Goal: Task Accomplishment & Management: Complete application form

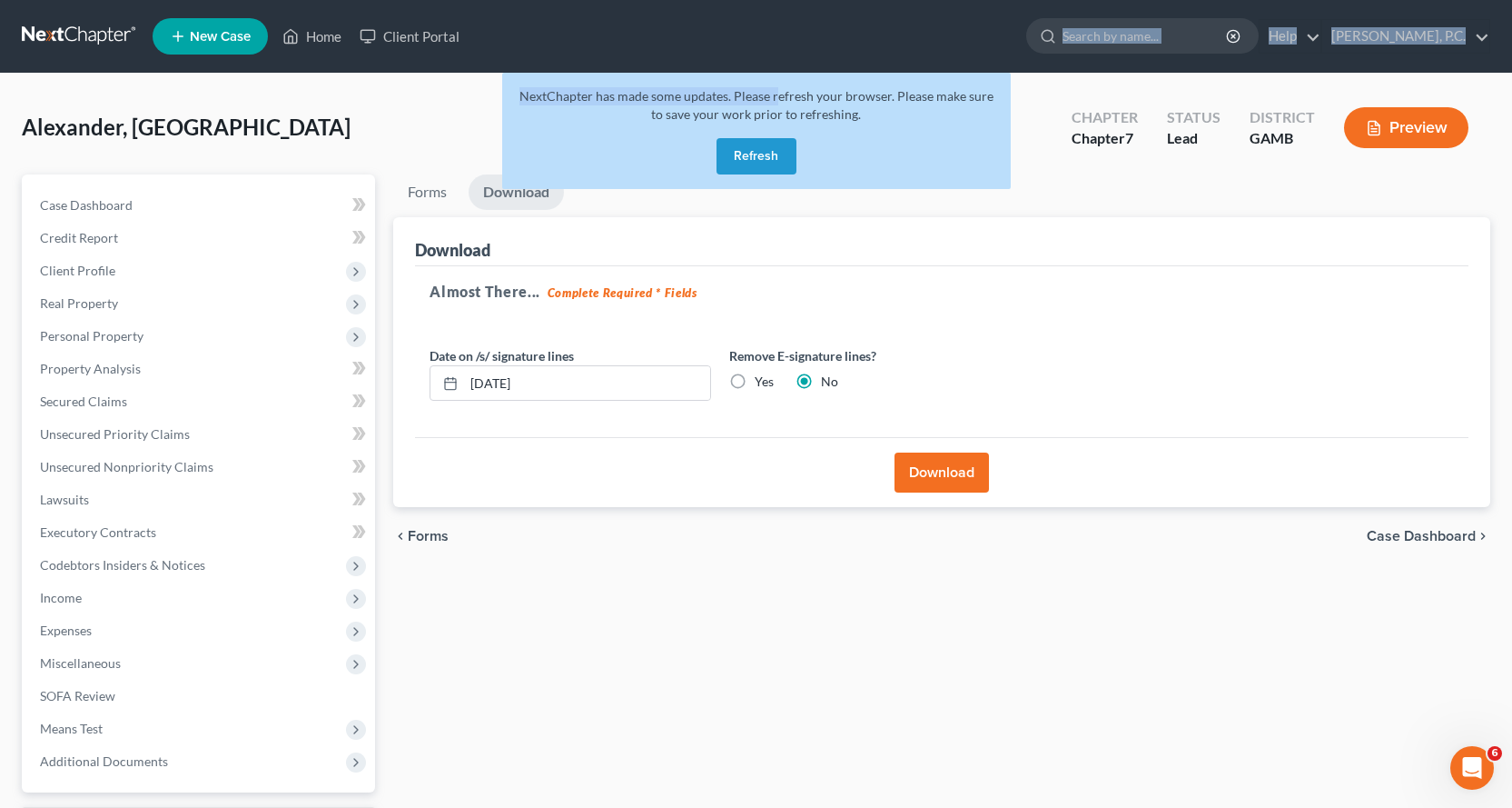
click at [758, 156] on button "Refresh" at bounding box center [756, 157] width 80 height 37
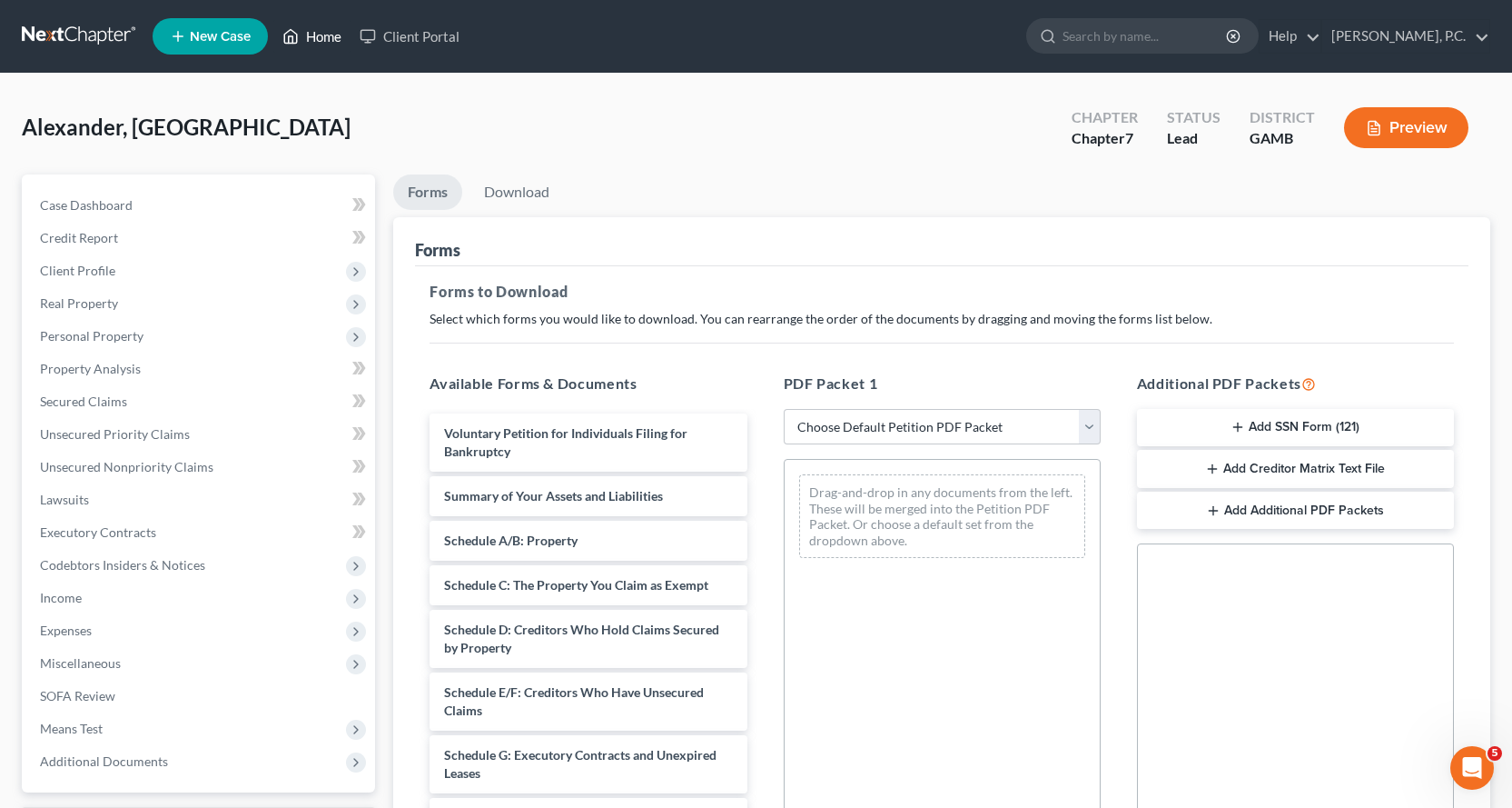
click at [321, 32] on link "Home" at bounding box center [312, 37] width 77 height 33
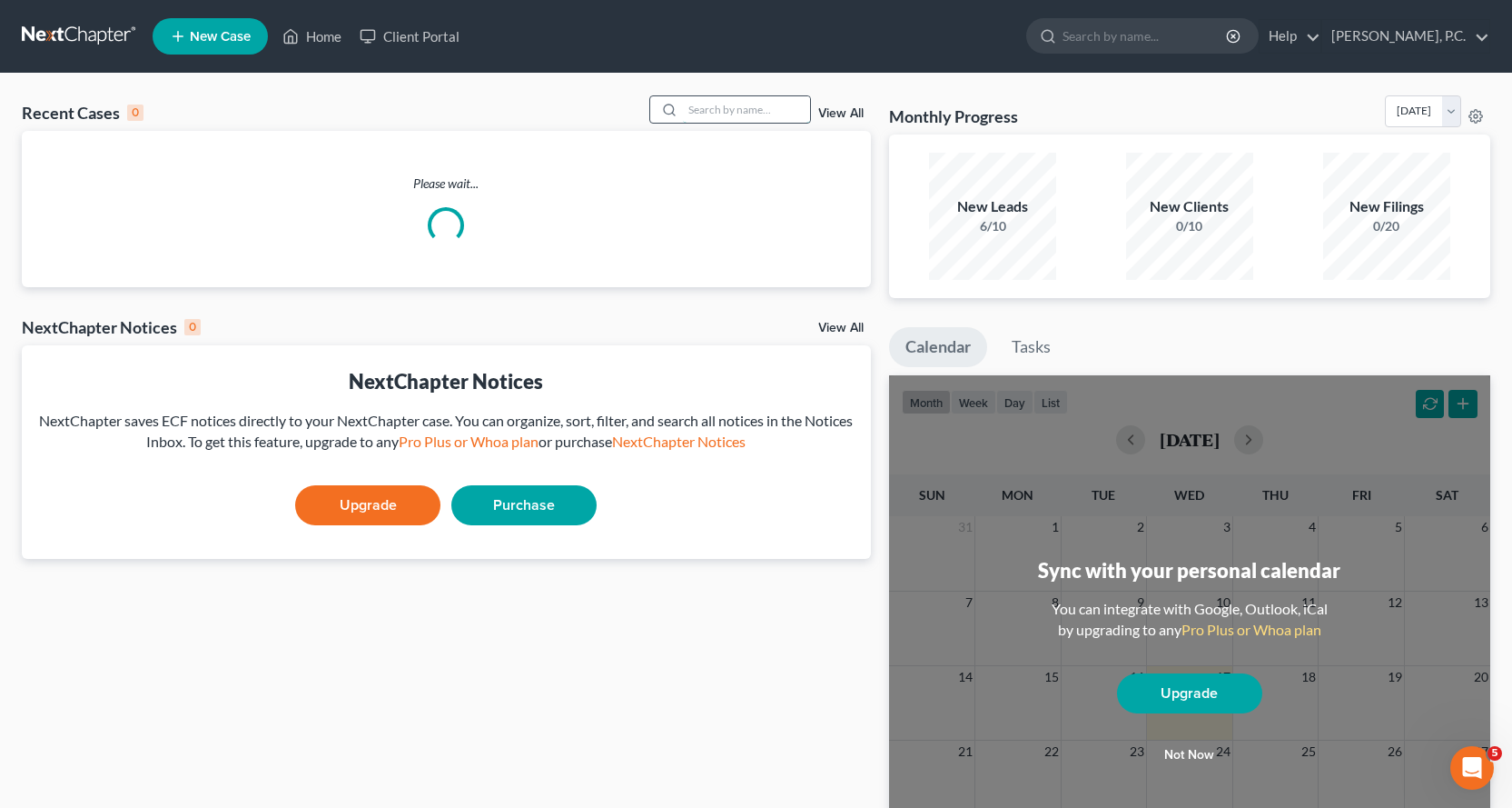
click at [719, 104] on input "search" at bounding box center [746, 109] width 127 height 27
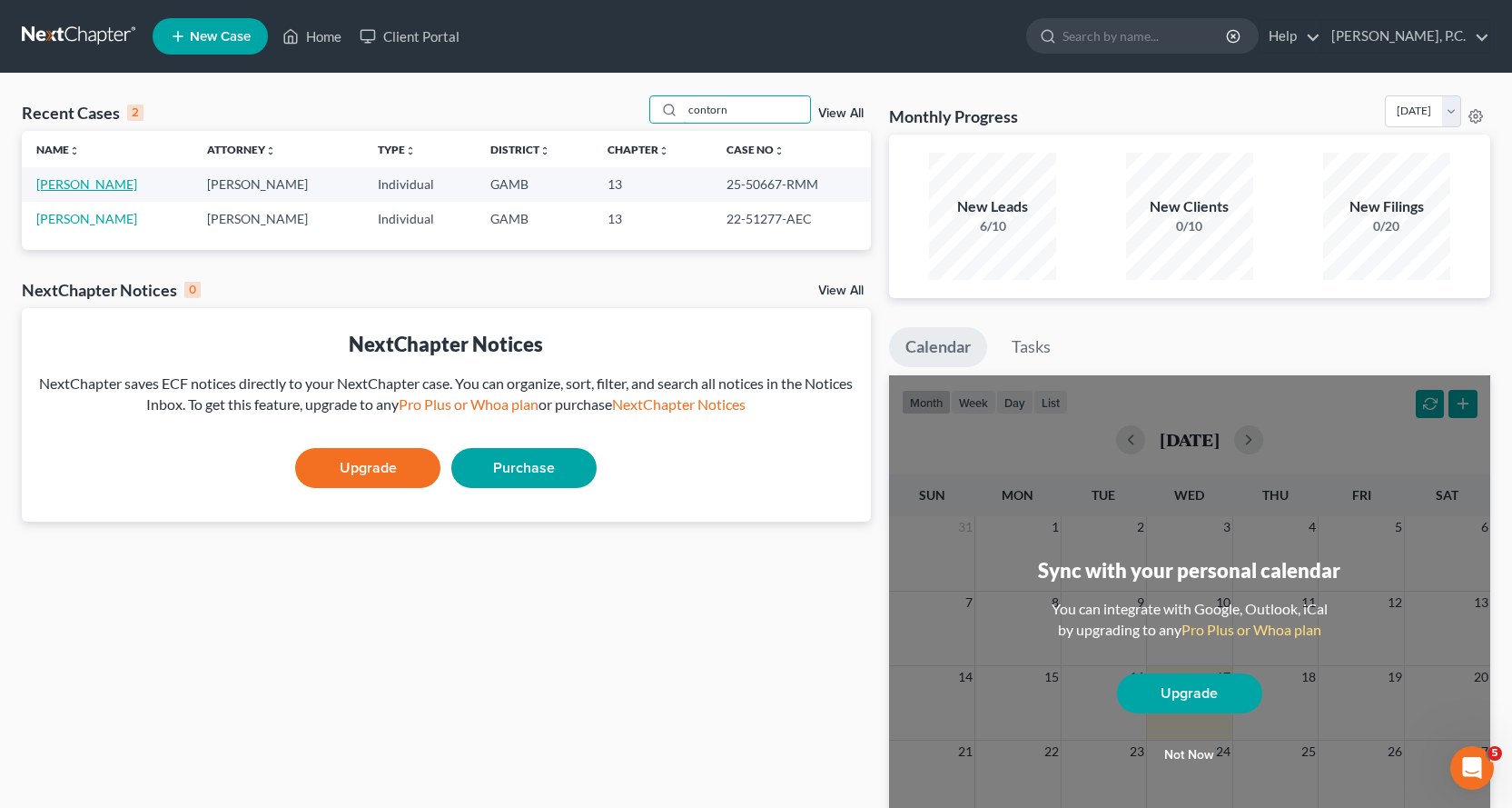
type input "contorn"
click at [114, 184] on link "Contorno-Gaston, Brian" at bounding box center [87, 183] width 101 height 16
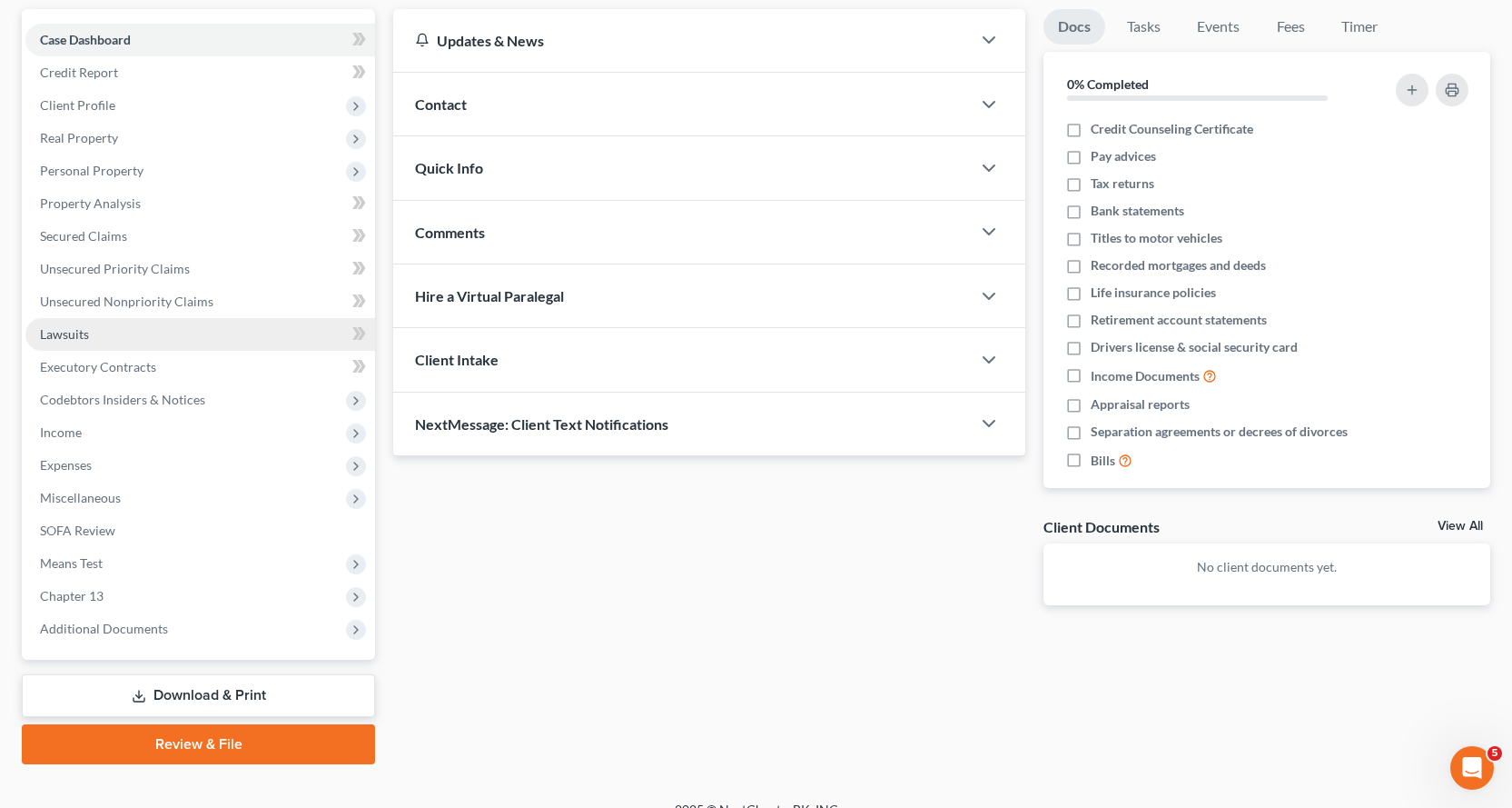
scroll to position [181, 0]
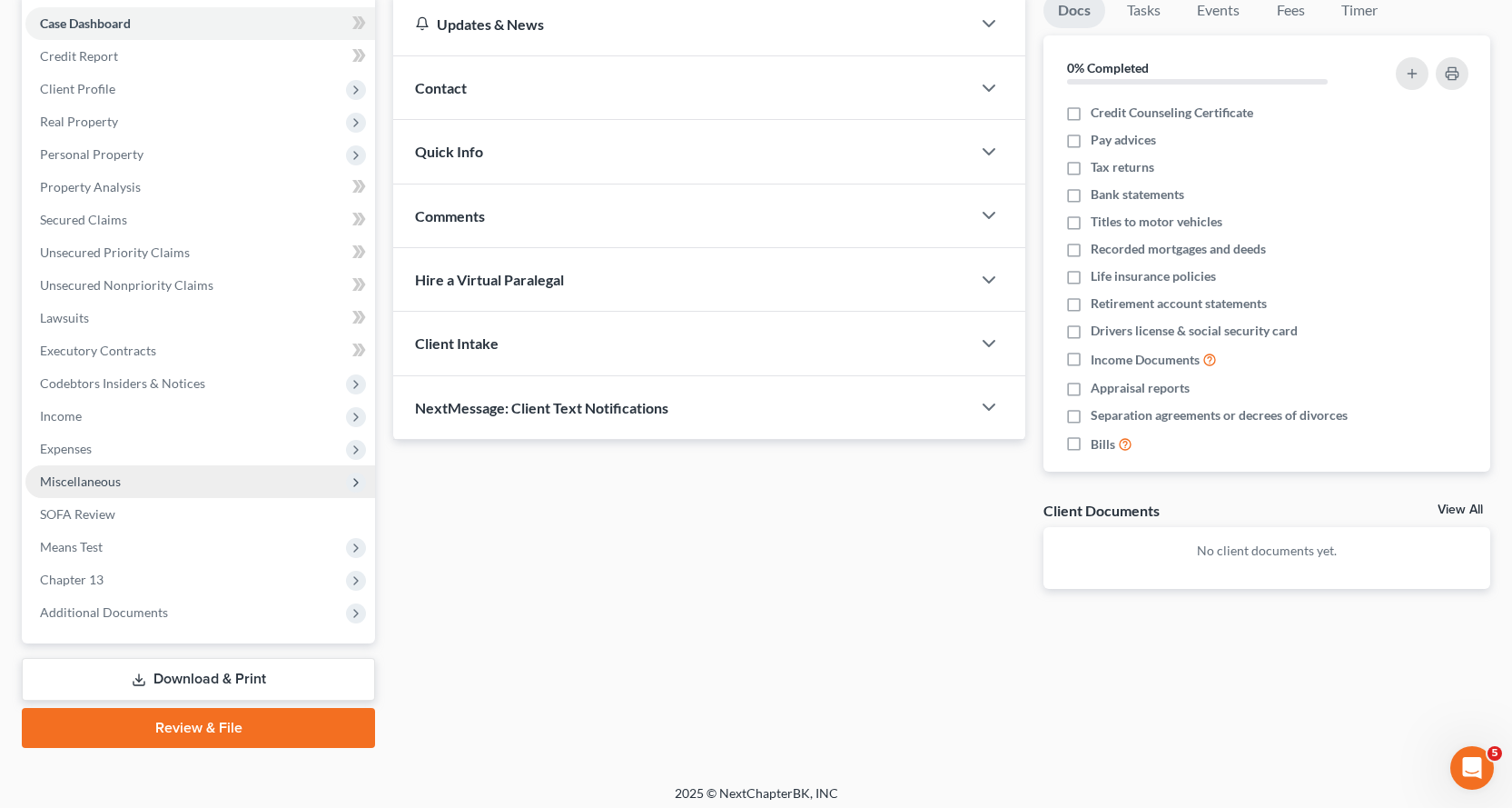
click at [85, 477] on span "Miscellaneous" at bounding box center [81, 481] width 81 height 16
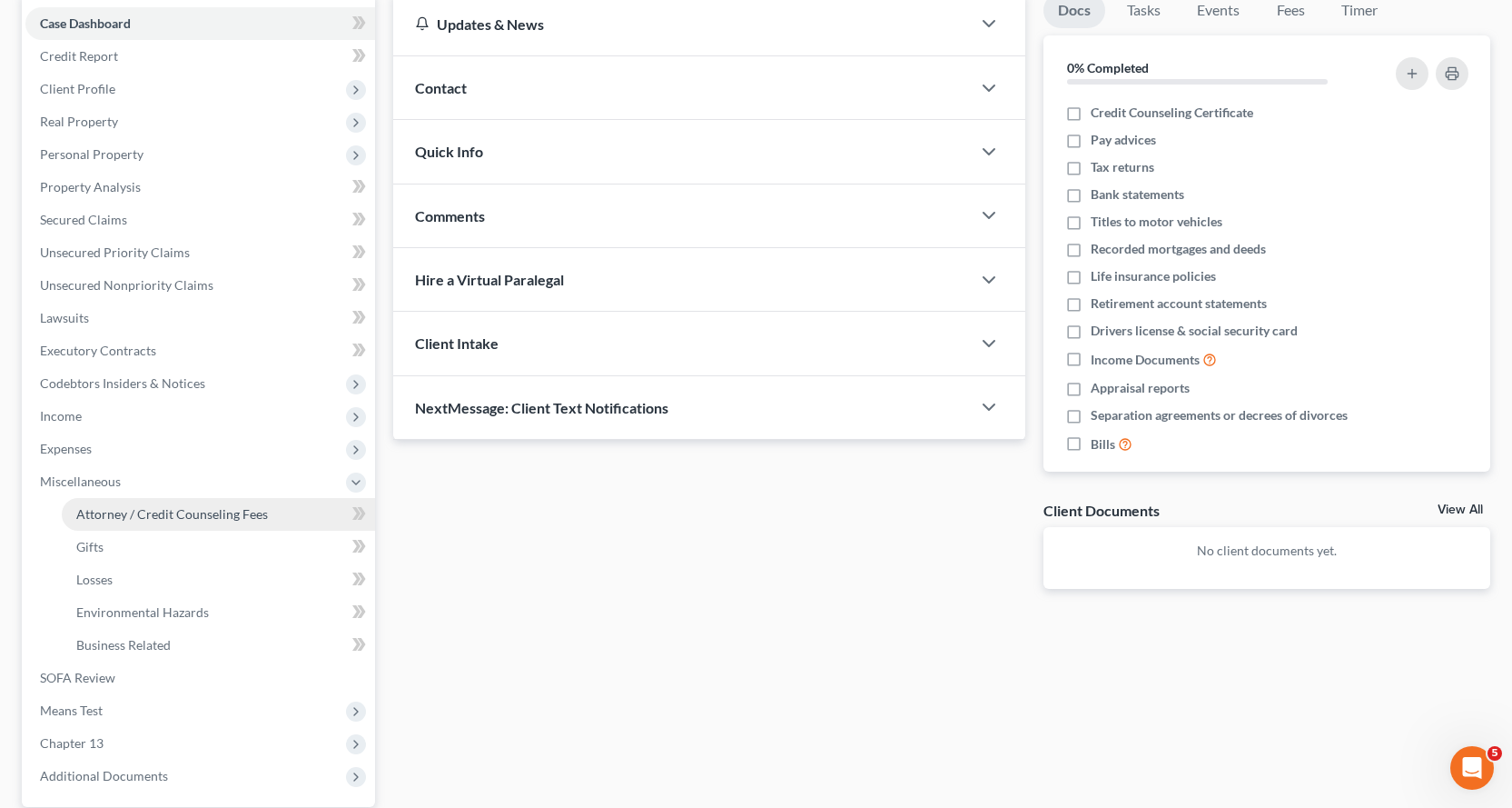
click at [141, 514] on span "Attorney / Credit Counseling Fees" at bounding box center [171, 513] width 191 height 16
select select "0"
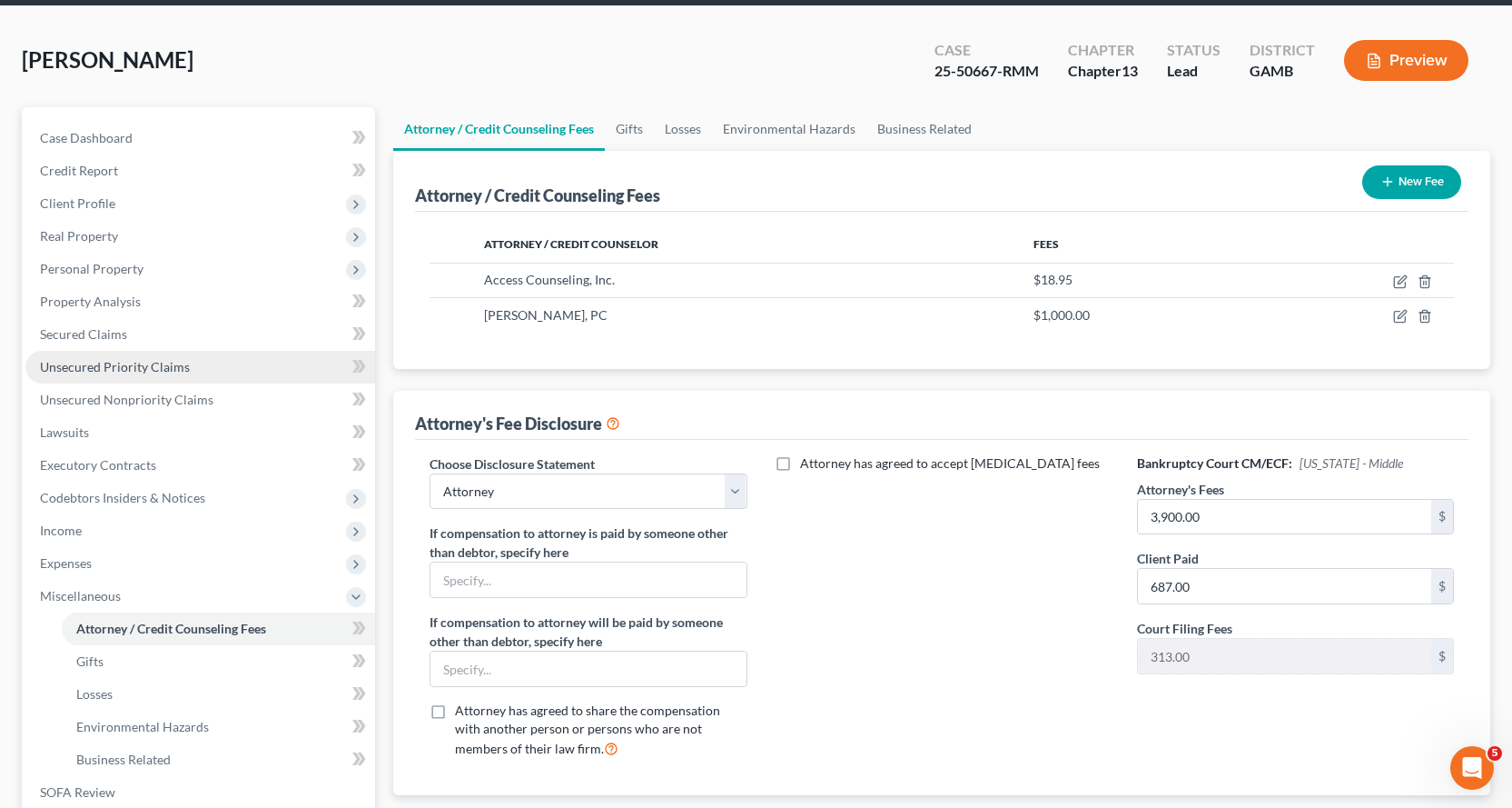
scroll to position [0, 0]
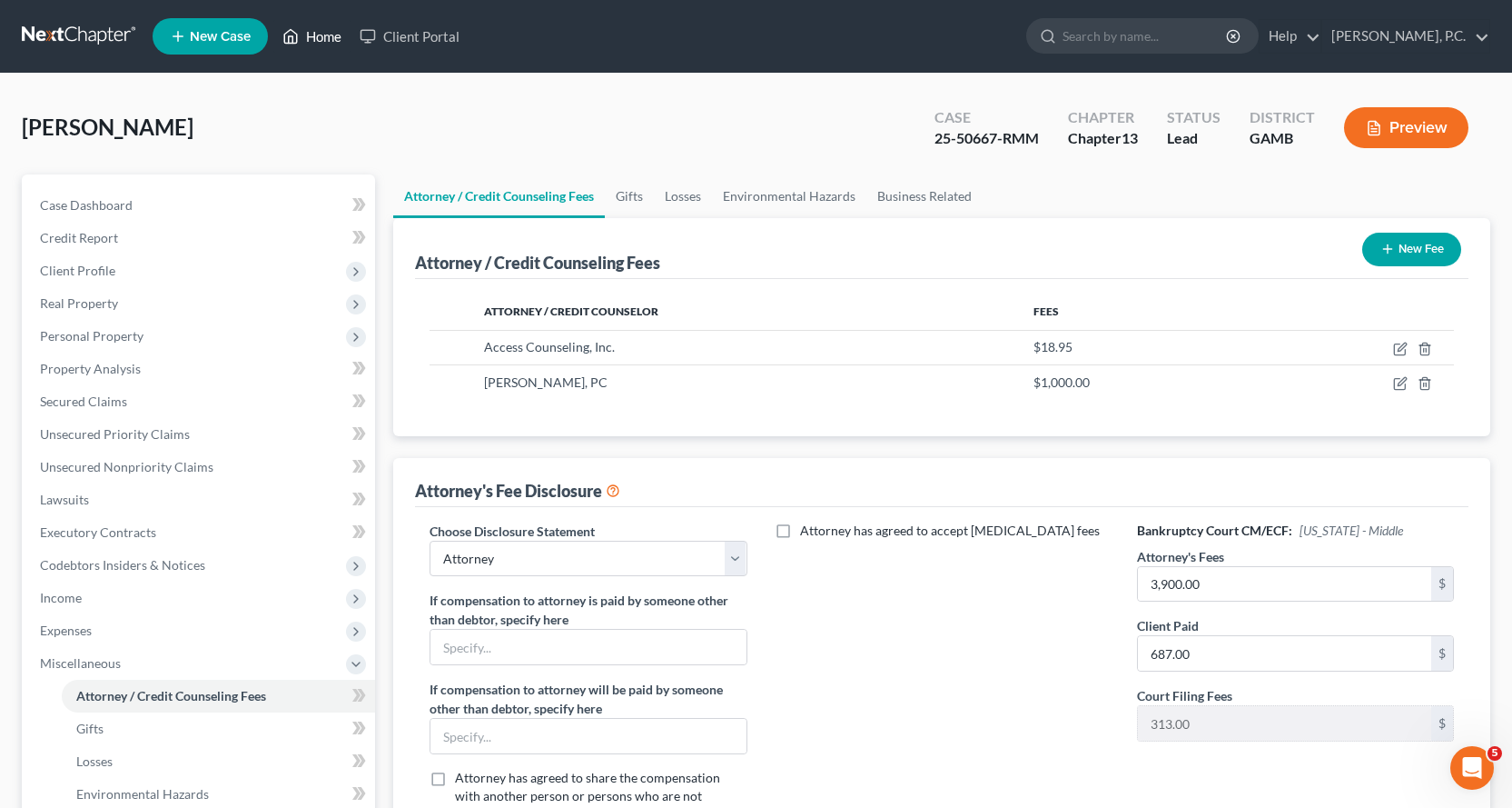
click at [326, 29] on link "Home" at bounding box center [312, 37] width 77 height 33
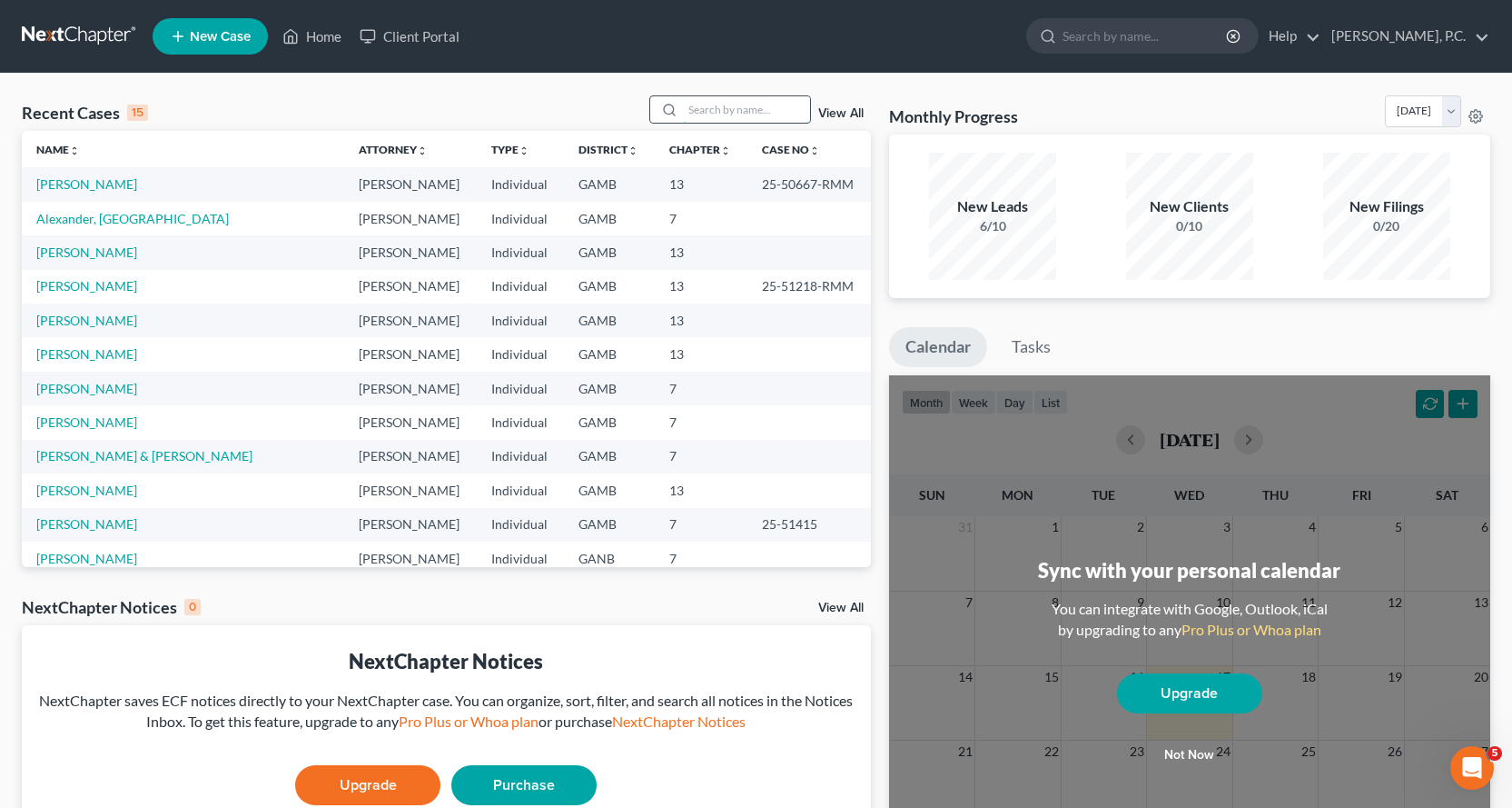
click at [734, 107] on input "search" at bounding box center [746, 109] width 127 height 27
type input "merre"
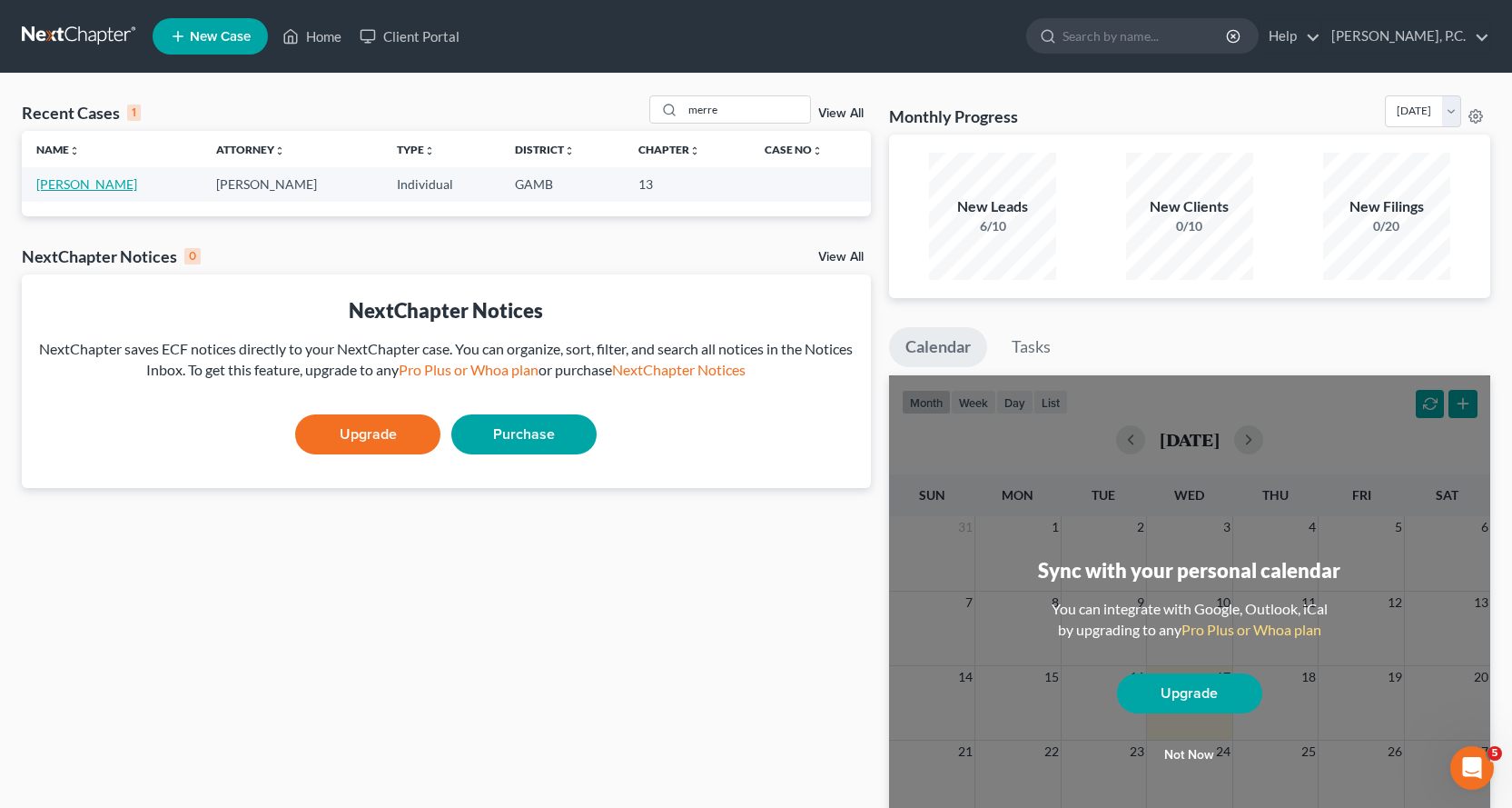
click at [95, 181] on link "Merrell, Trameka" at bounding box center [87, 183] width 101 height 16
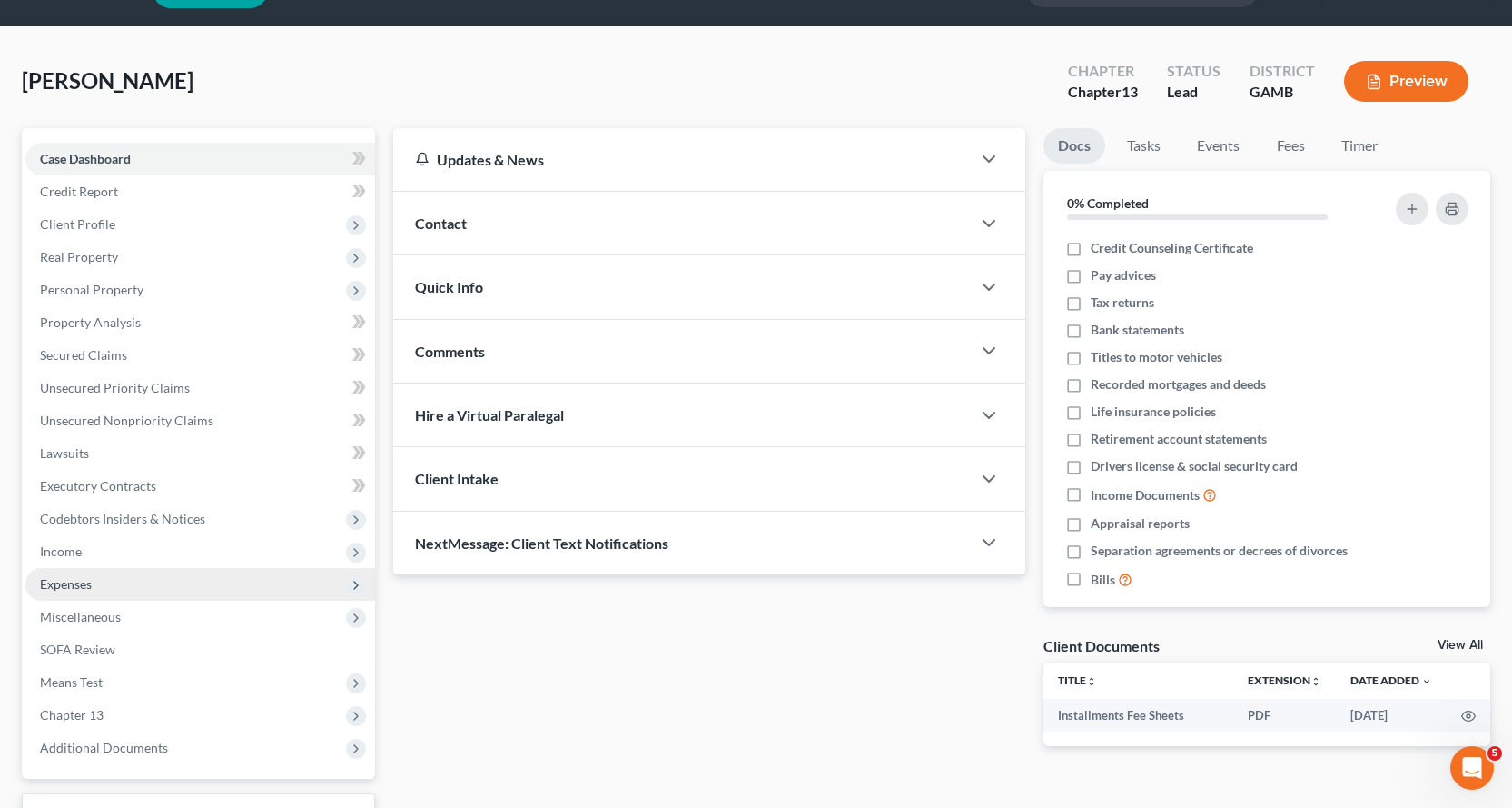
scroll to position [91, 0]
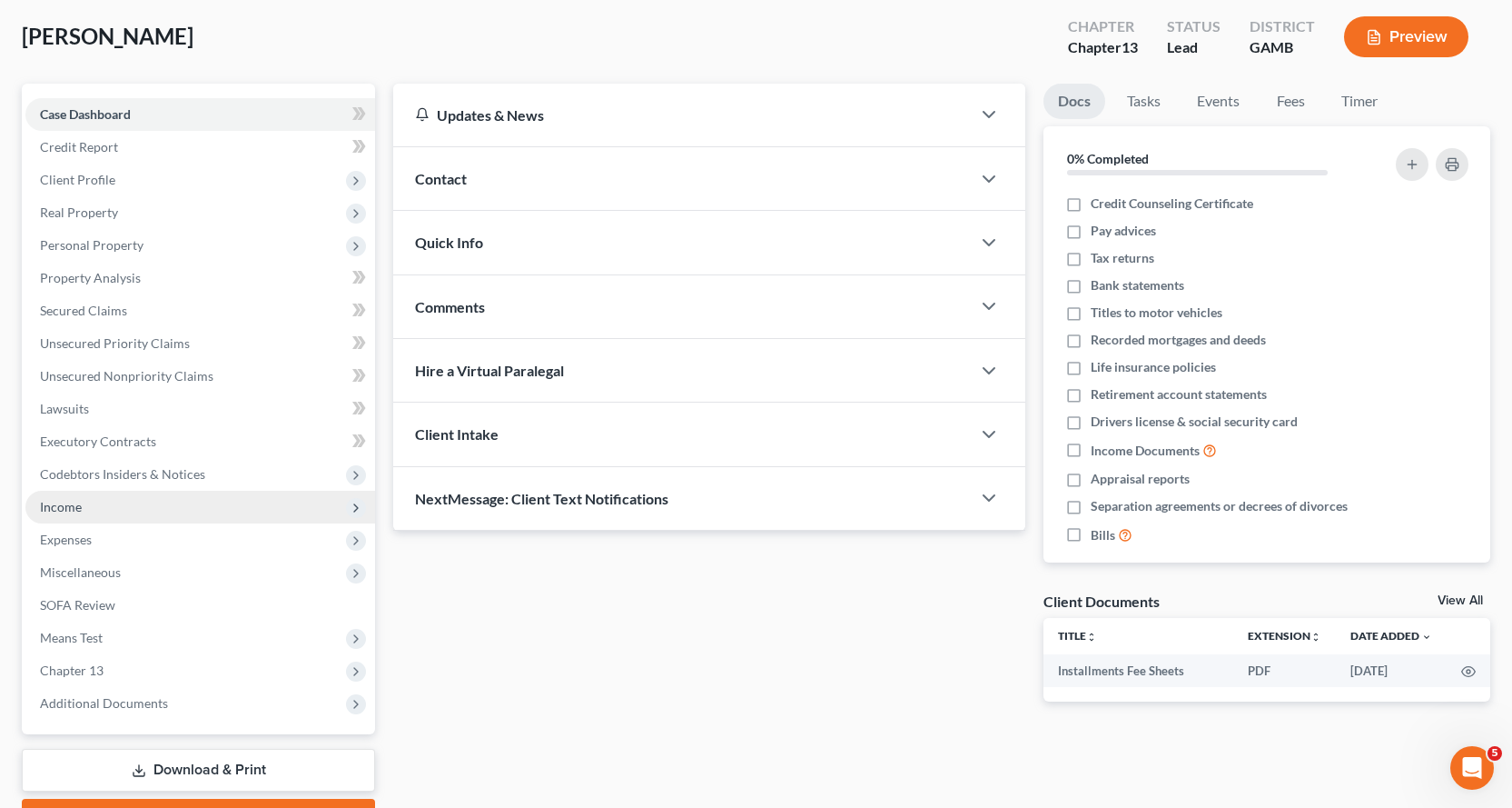
click at [63, 504] on span "Income" at bounding box center [61, 506] width 42 height 16
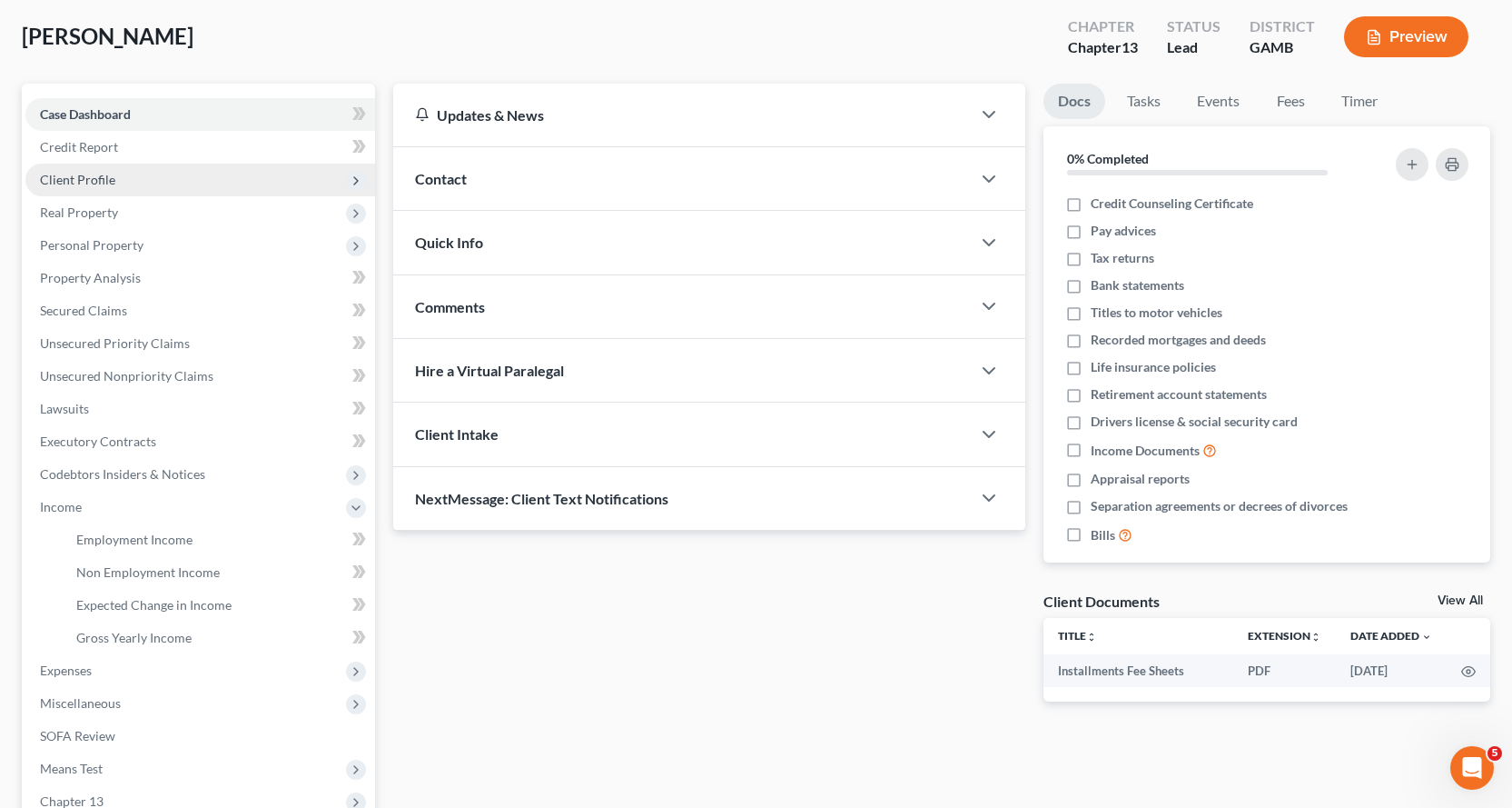
click at [88, 172] on span "Client Profile" at bounding box center [78, 179] width 75 height 16
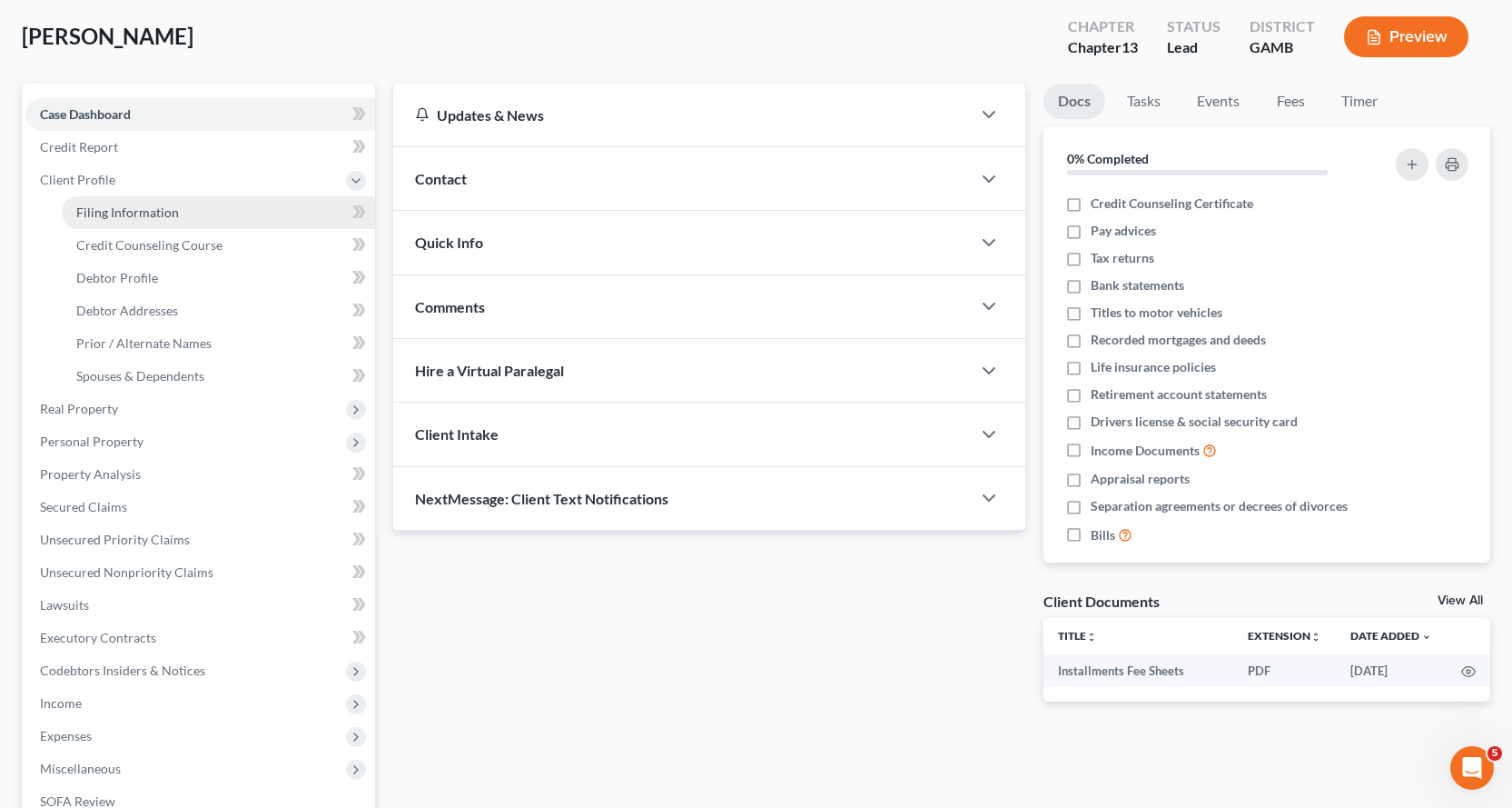
click at [150, 210] on span "Filing Information" at bounding box center [127, 212] width 103 height 16
select select "1"
select select "0"
select select "3"
select select "10"
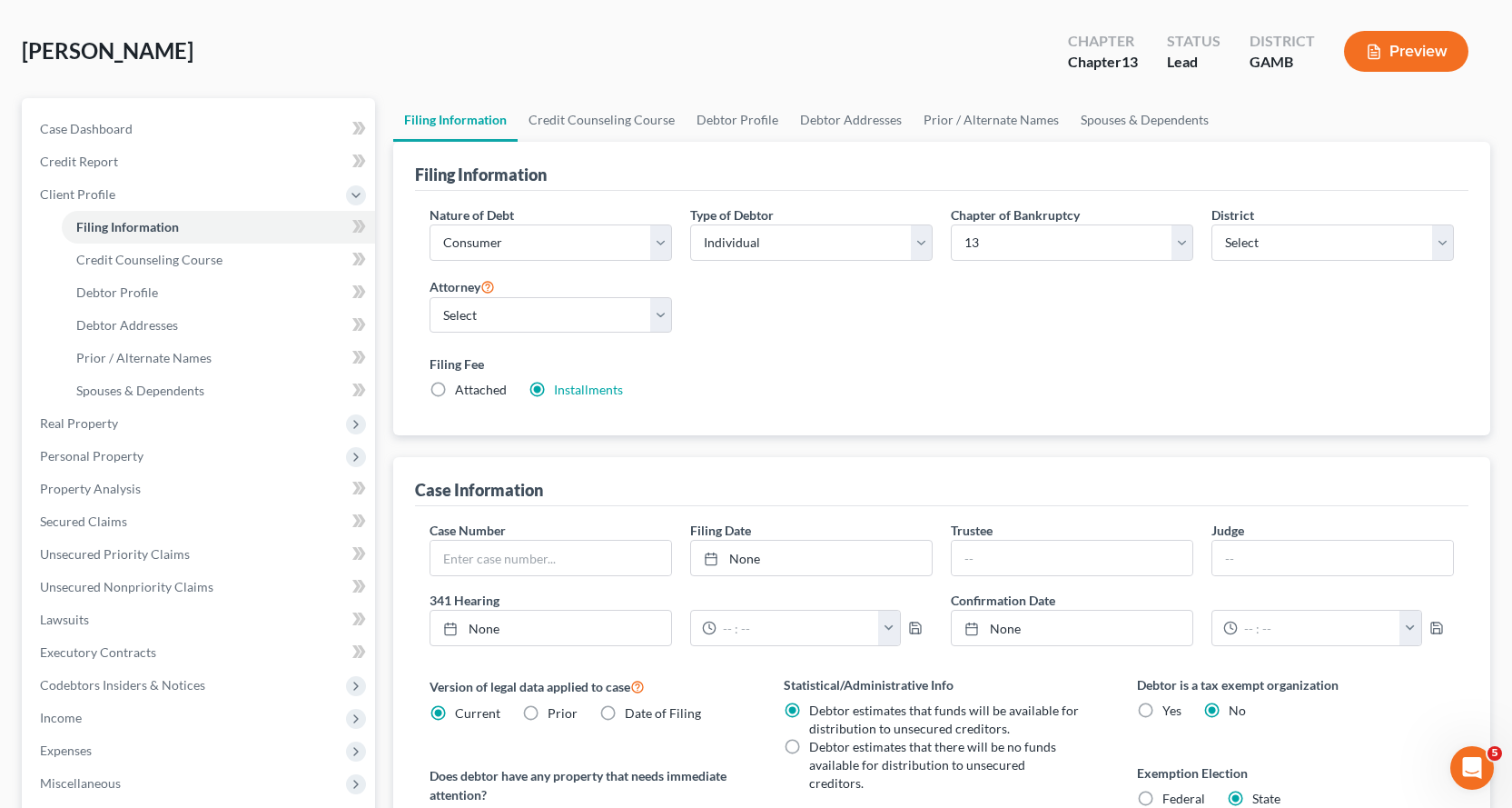
scroll to position [181, 0]
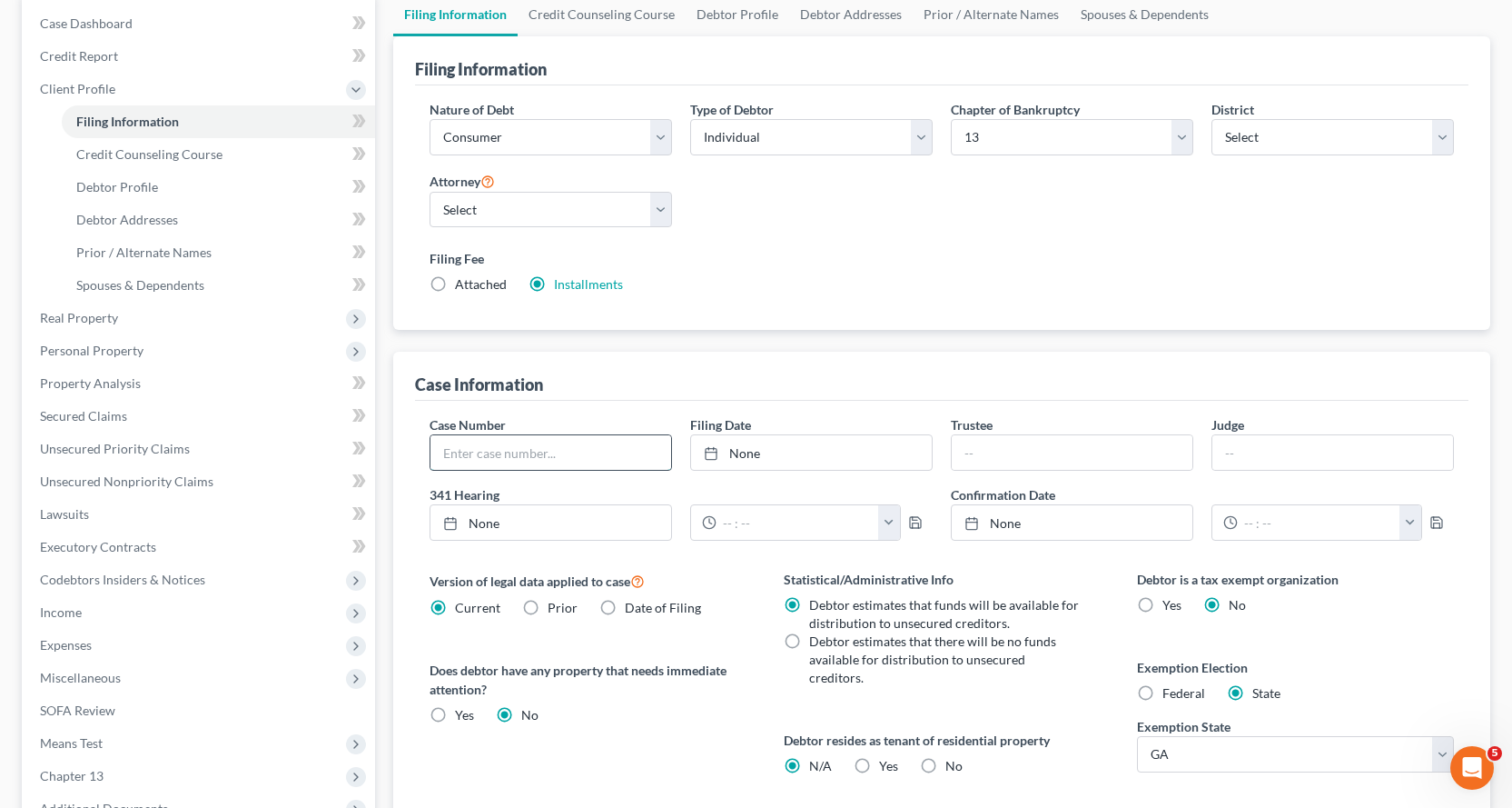
drag, startPoint x: 534, startPoint y: 447, endPoint x: 616, endPoint y: 418, distance: 87.0
click at [534, 446] on input "text" at bounding box center [550, 453] width 241 height 35
type input "2"
type input "25-51044-RMM"
click at [65, 609] on span "Income" at bounding box center [61, 612] width 42 height 16
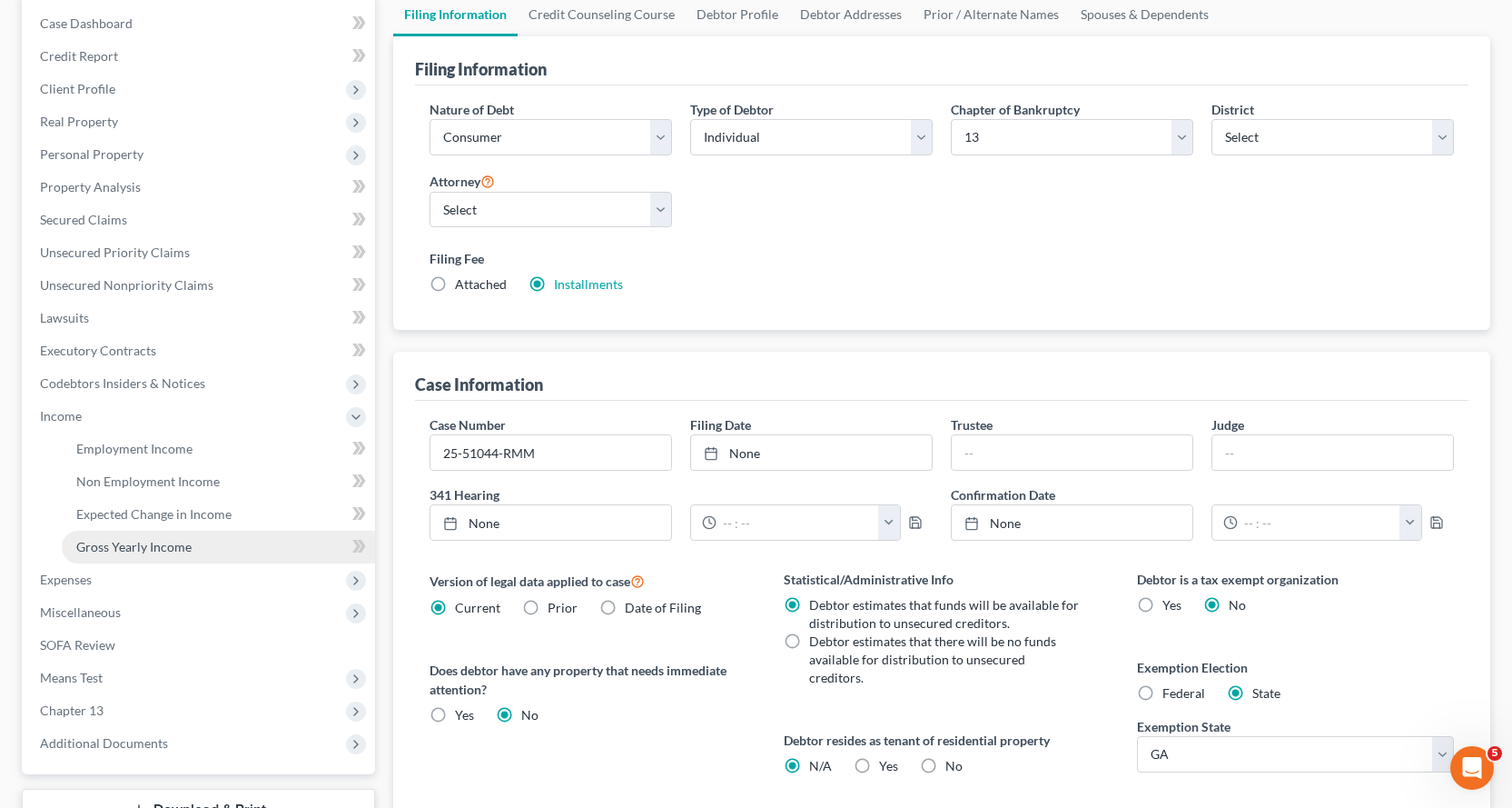
click at [165, 549] on span "Gross Yearly Income" at bounding box center [134, 546] width 115 height 16
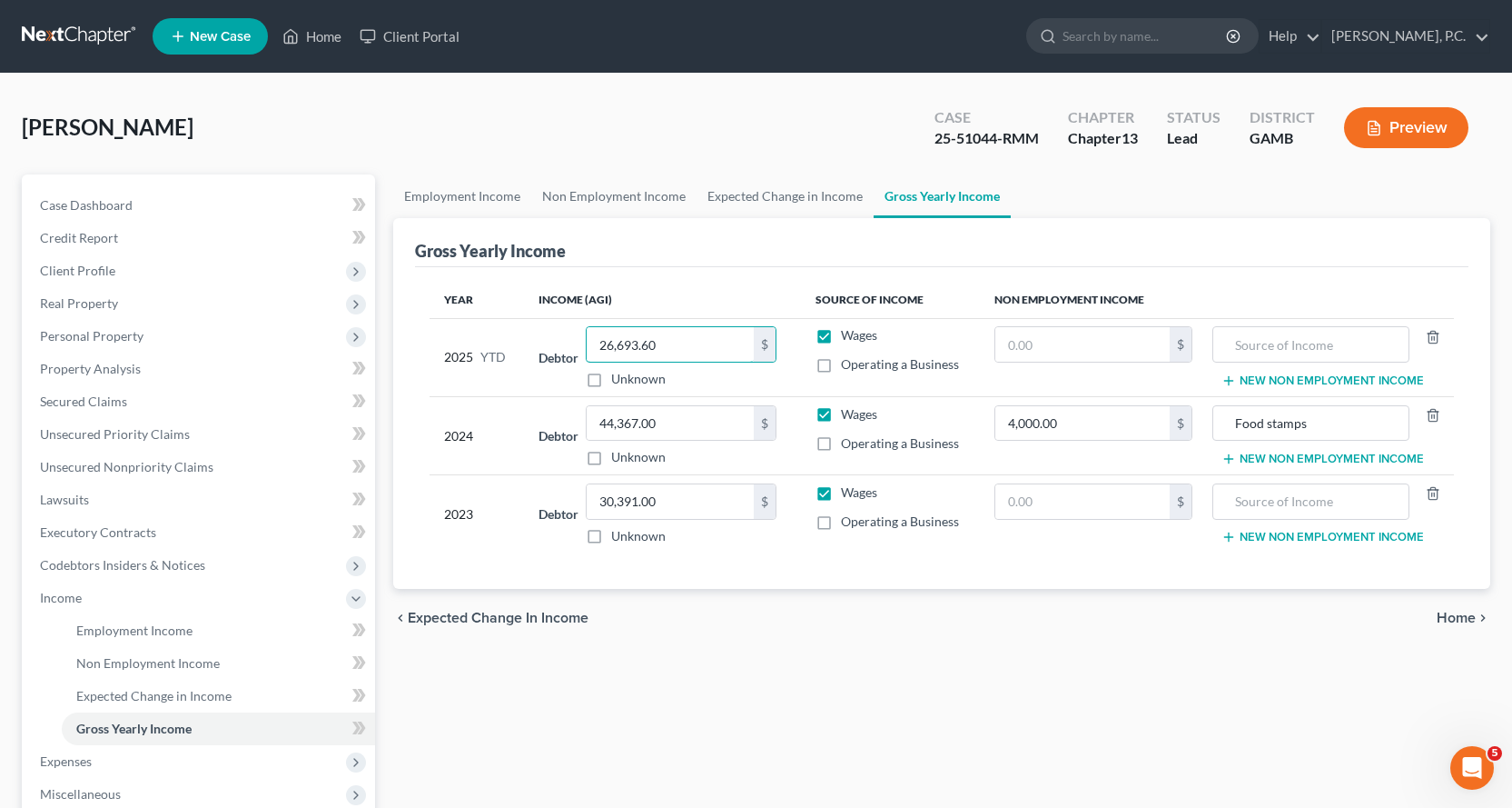
type input "26,693.60"
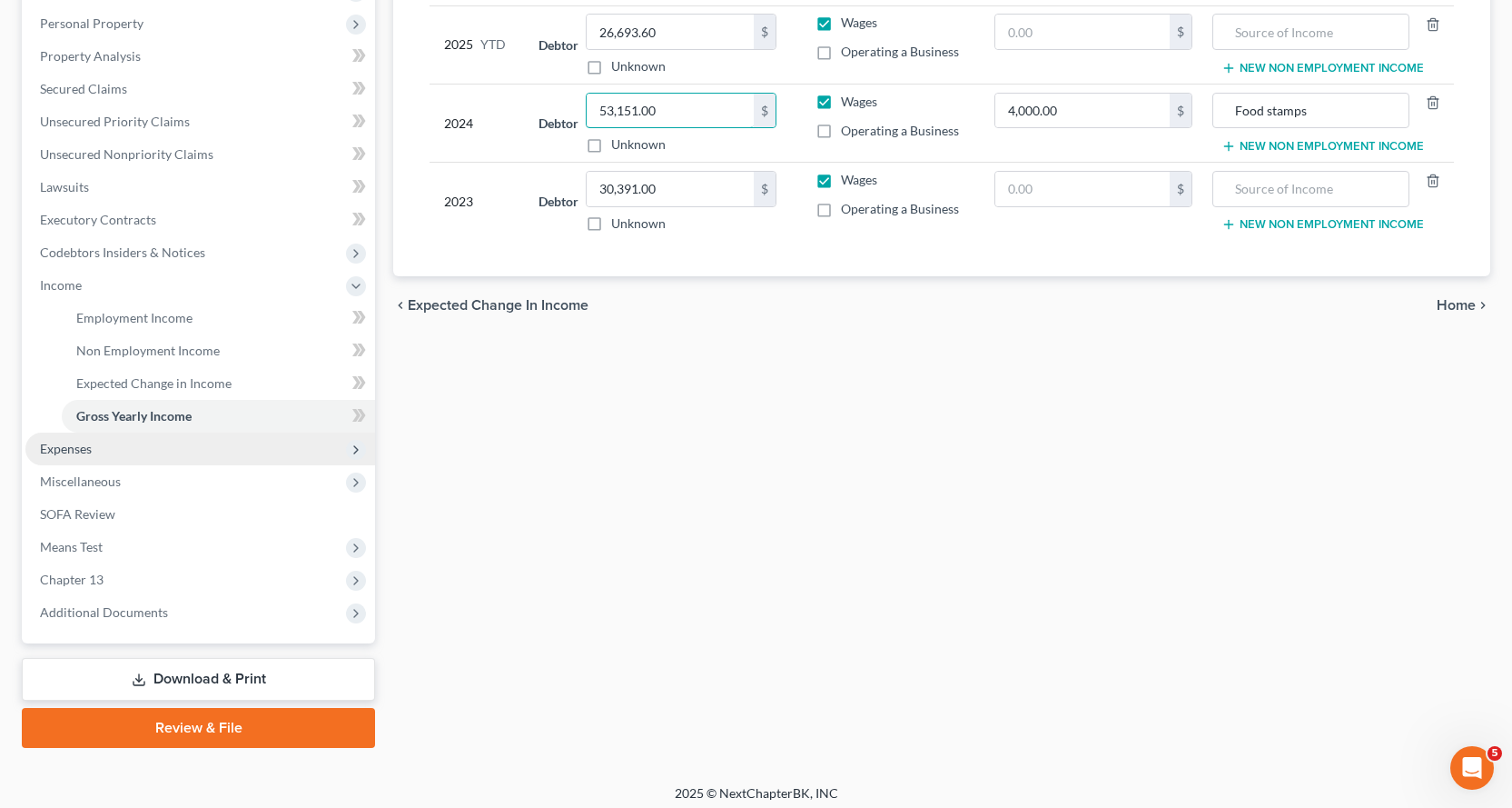
scroll to position [322, 0]
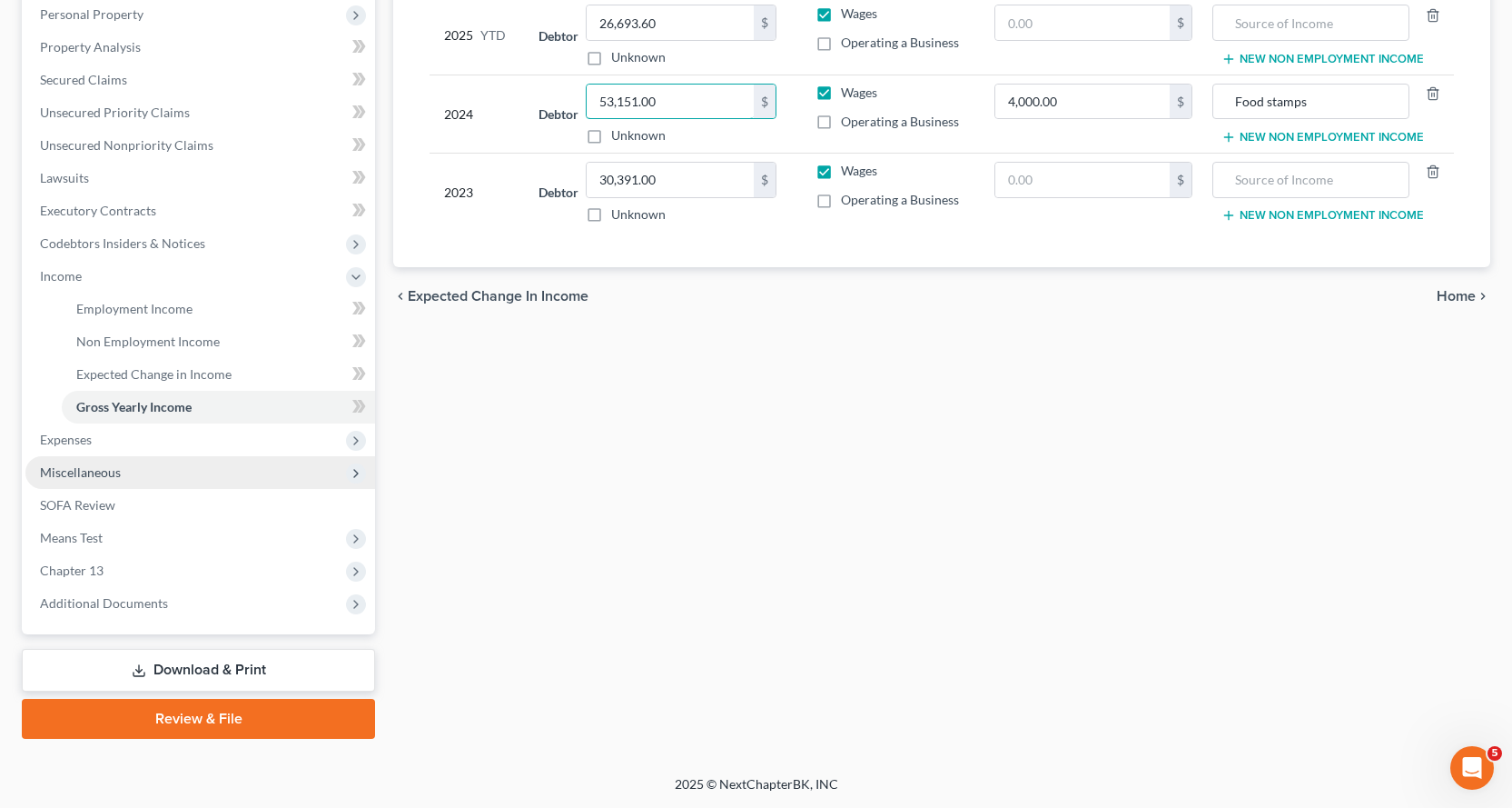
type input "53,151.00"
click at [96, 472] on span "Miscellaneous" at bounding box center [81, 472] width 81 height 16
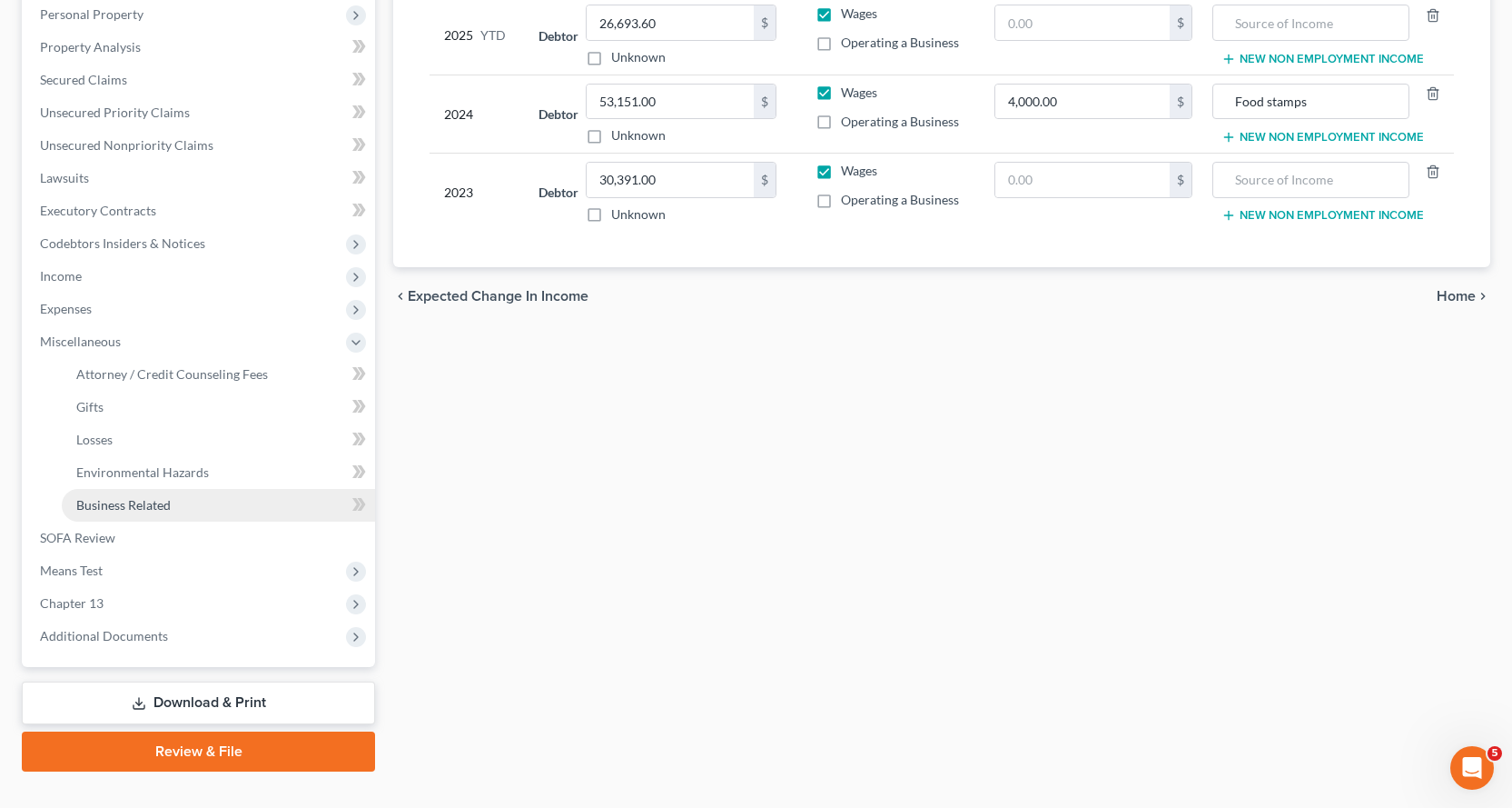
click at [147, 504] on span "Business Related" at bounding box center [123, 504] width 94 height 16
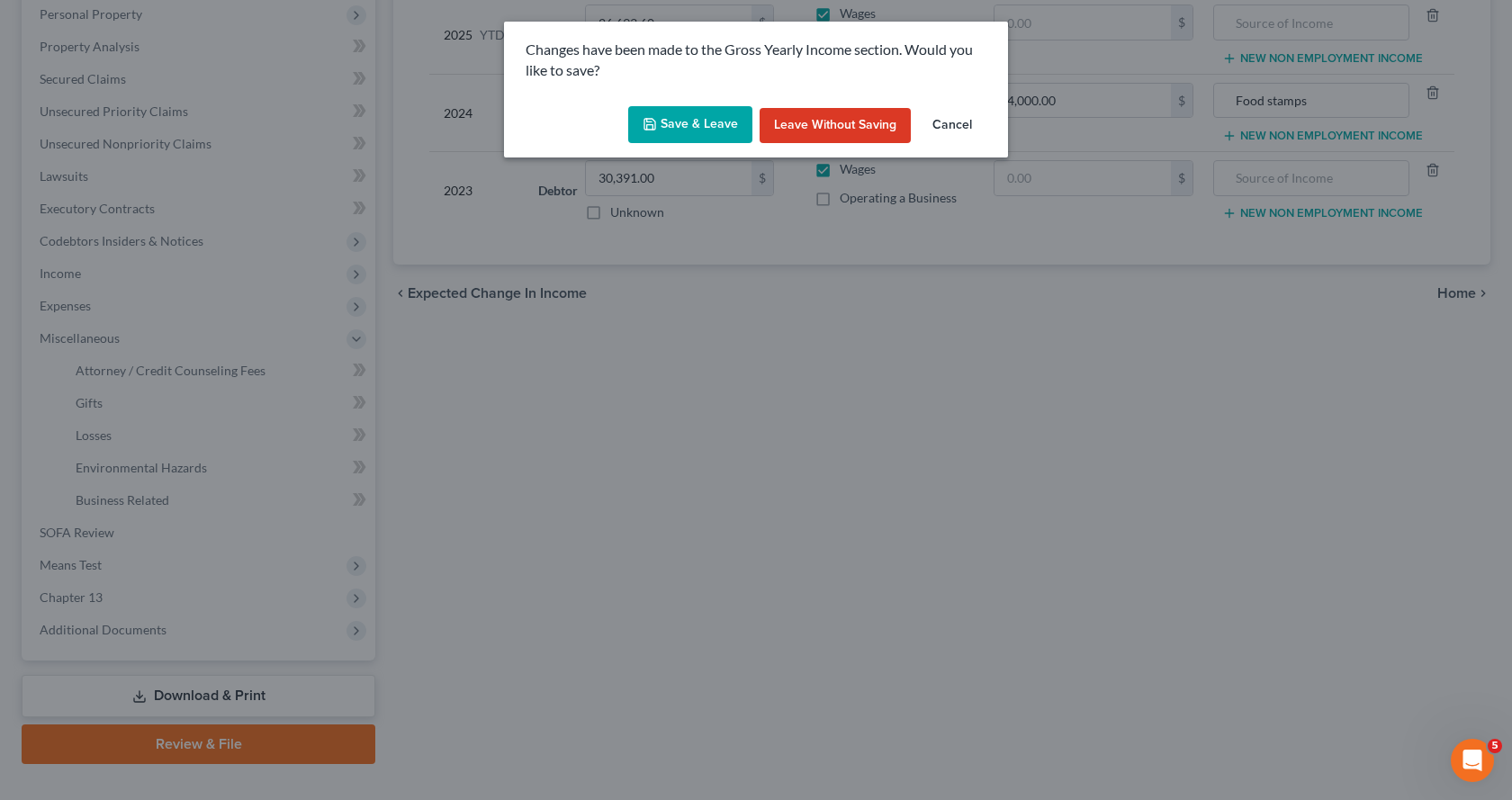
click at [690, 119] on button "Save & Leave" at bounding box center [690, 125] width 124 height 38
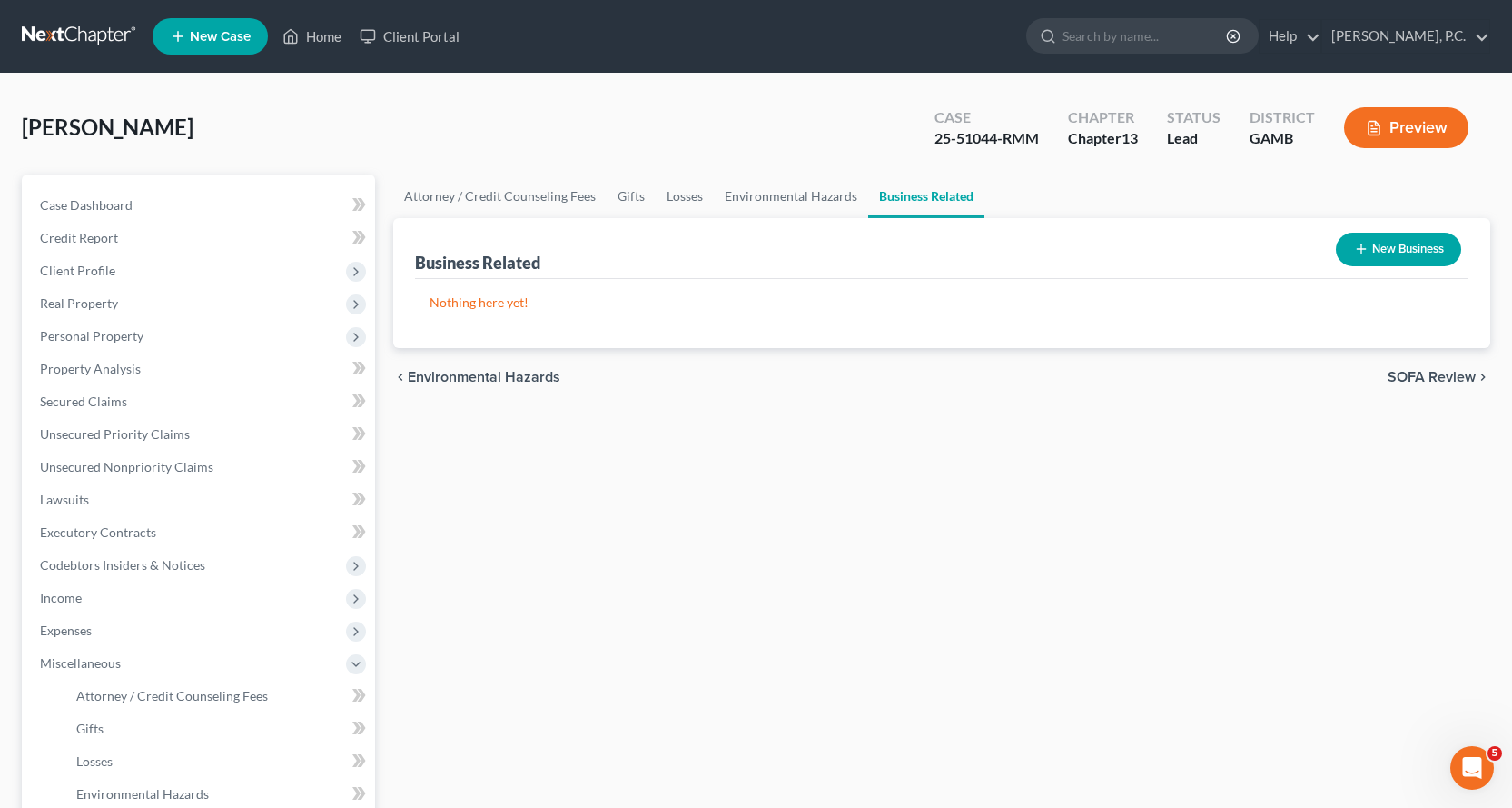
click at [1417, 248] on button "New Business" at bounding box center [1398, 249] width 125 height 34
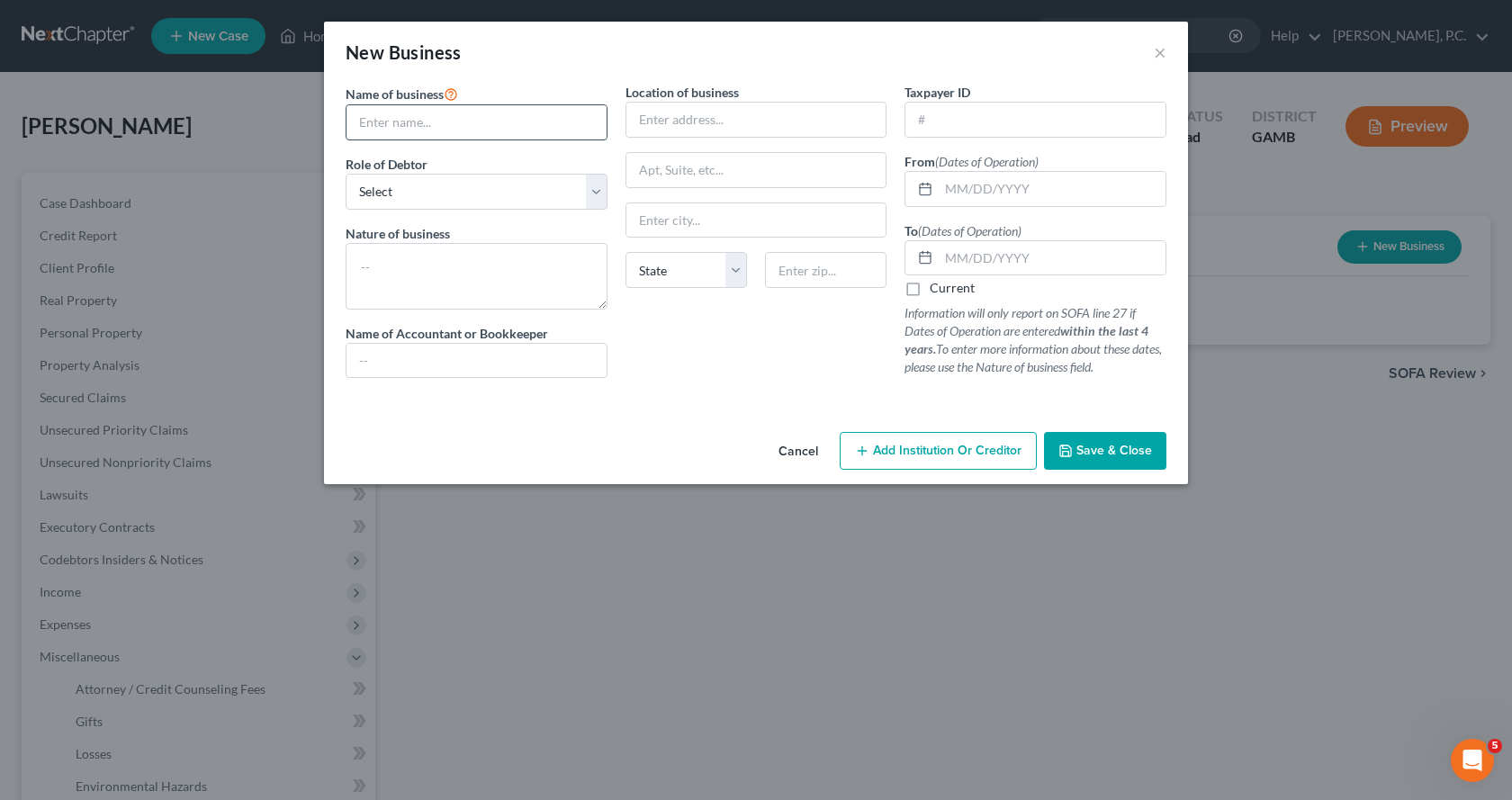
click at [393, 121] on input "text" at bounding box center [476, 122] width 260 height 34
type input "Trameka Merrell"
click at [600, 197] on select "Select A member of a limited liability company (LLC) or limited liability partn…" at bounding box center [476, 191] width 262 height 36
click at [899, 772] on div "New Business × Name of business * Trameka Merrell Role of Debtor * Select A mem…" at bounding box center [756, 400] width 1512 height 800
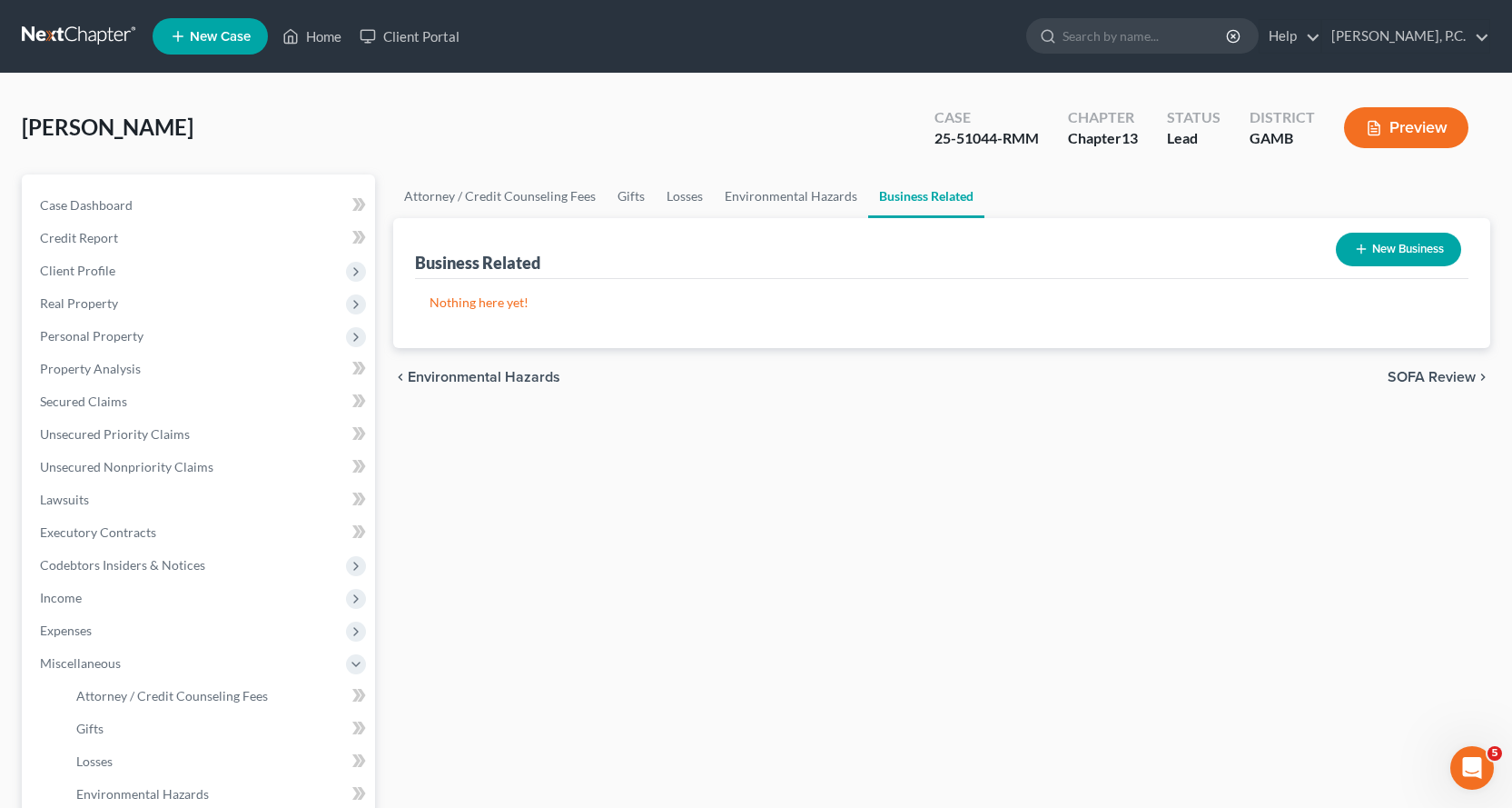
click at [1421, 247] on button "New Business" at bounding box center [1398, 249] width 125 height 34
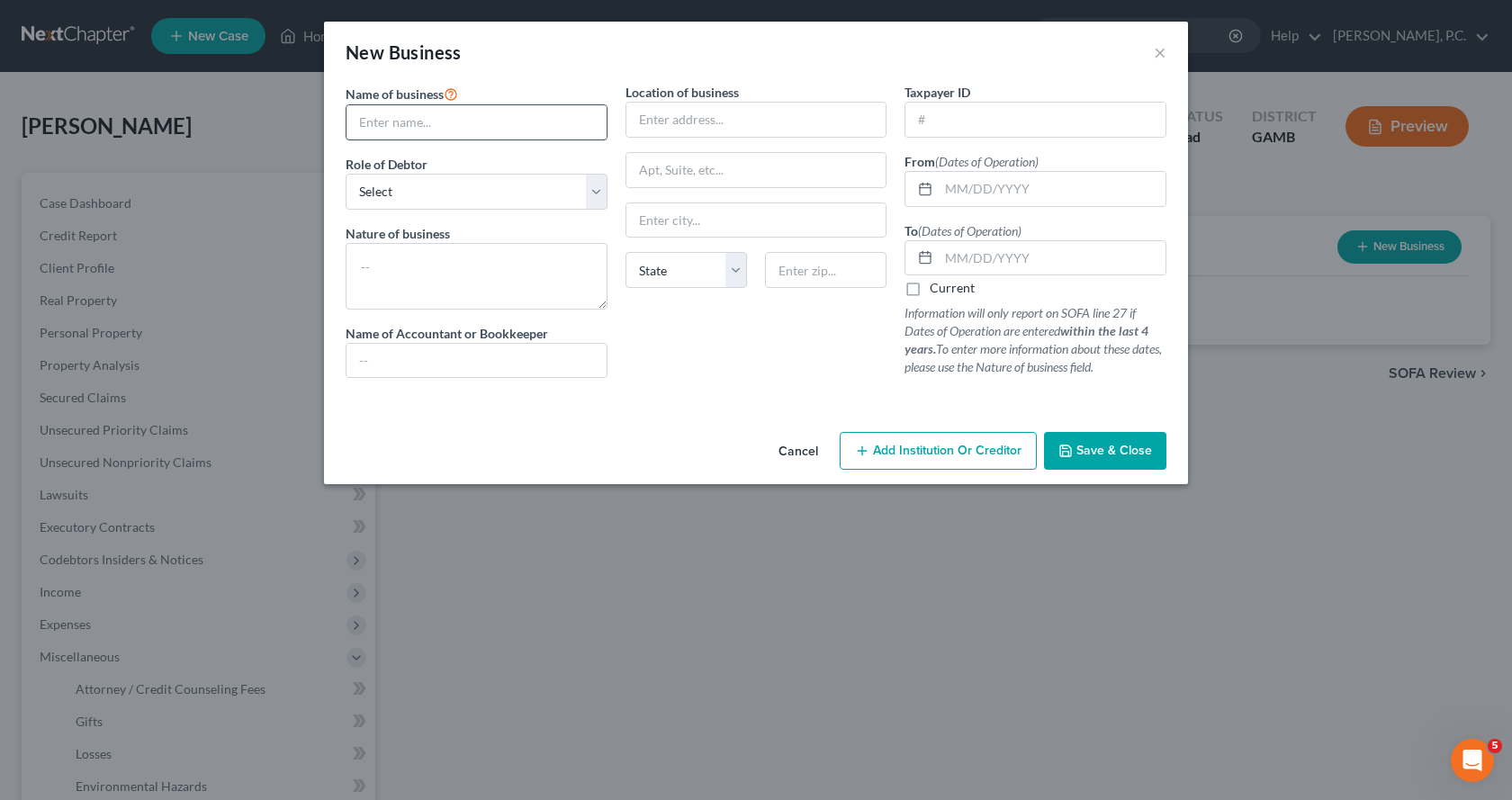
click at [405, 115] on input "text" at bounding box center [476, 122] width 260 height 34
type input "Trameka Merrell"
click at [600, 197] on select "Select A member of a limited liability company (LLC) or limited liability partn…" at bounding box center [476, 191] width 262 height 36
select select "sole_proprietor"
click at [346, 173] on select "Select A member of a limited liability company (LLC) or limited liability partn…" at bounding box center [476, 191] width 262 height 36
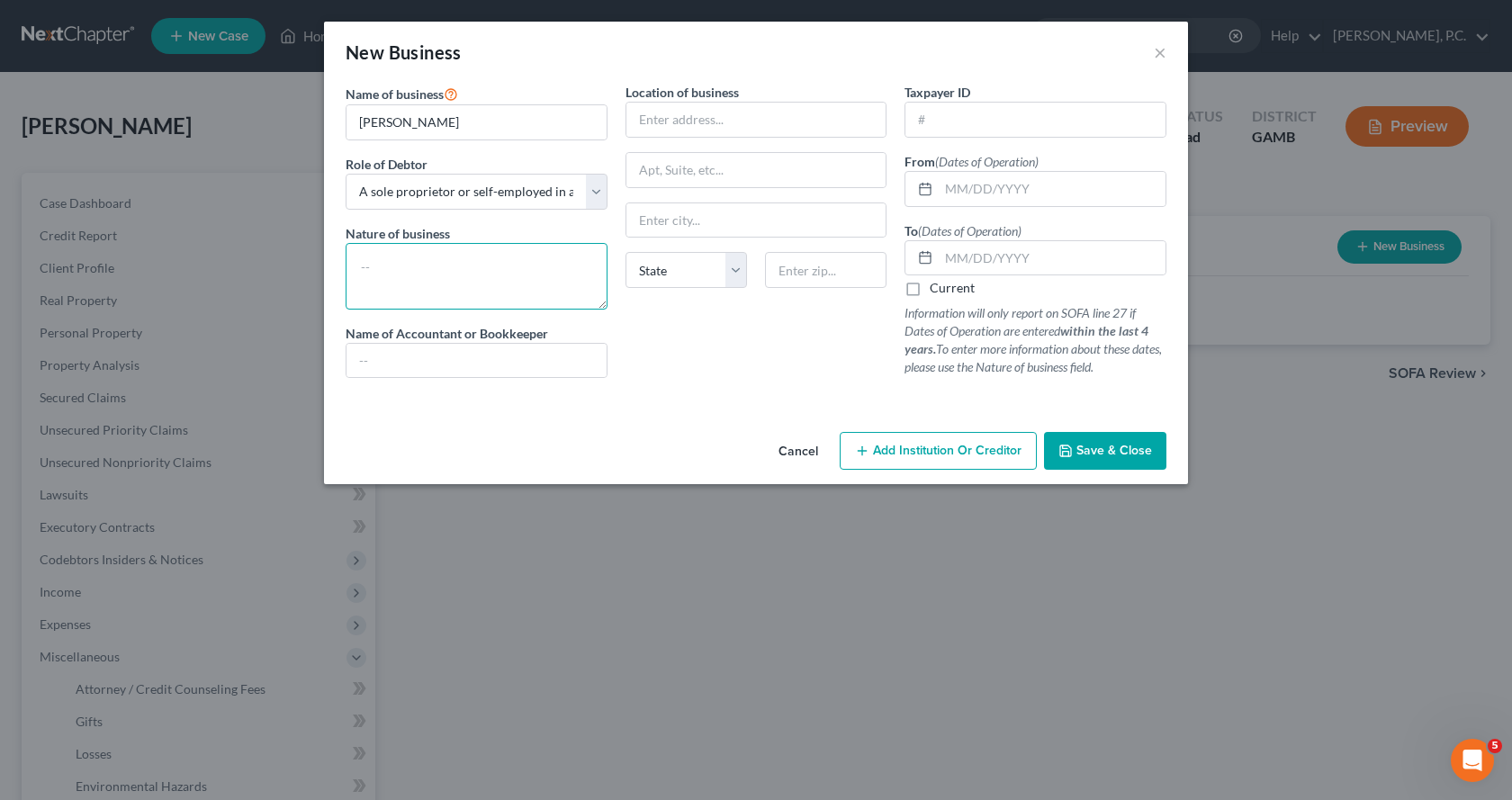
click at [443, 266] on textarea at bounding box center [476, 276] width 262 height 66
type textarea "Event planning"
drag, startPoint x: 662, startPoint y: 130, endPoint x: 693, endPoint y: 120, distance: 32.6
click at [670, 128] on input "text" at bounding box center [756, 120] width 260 height 34
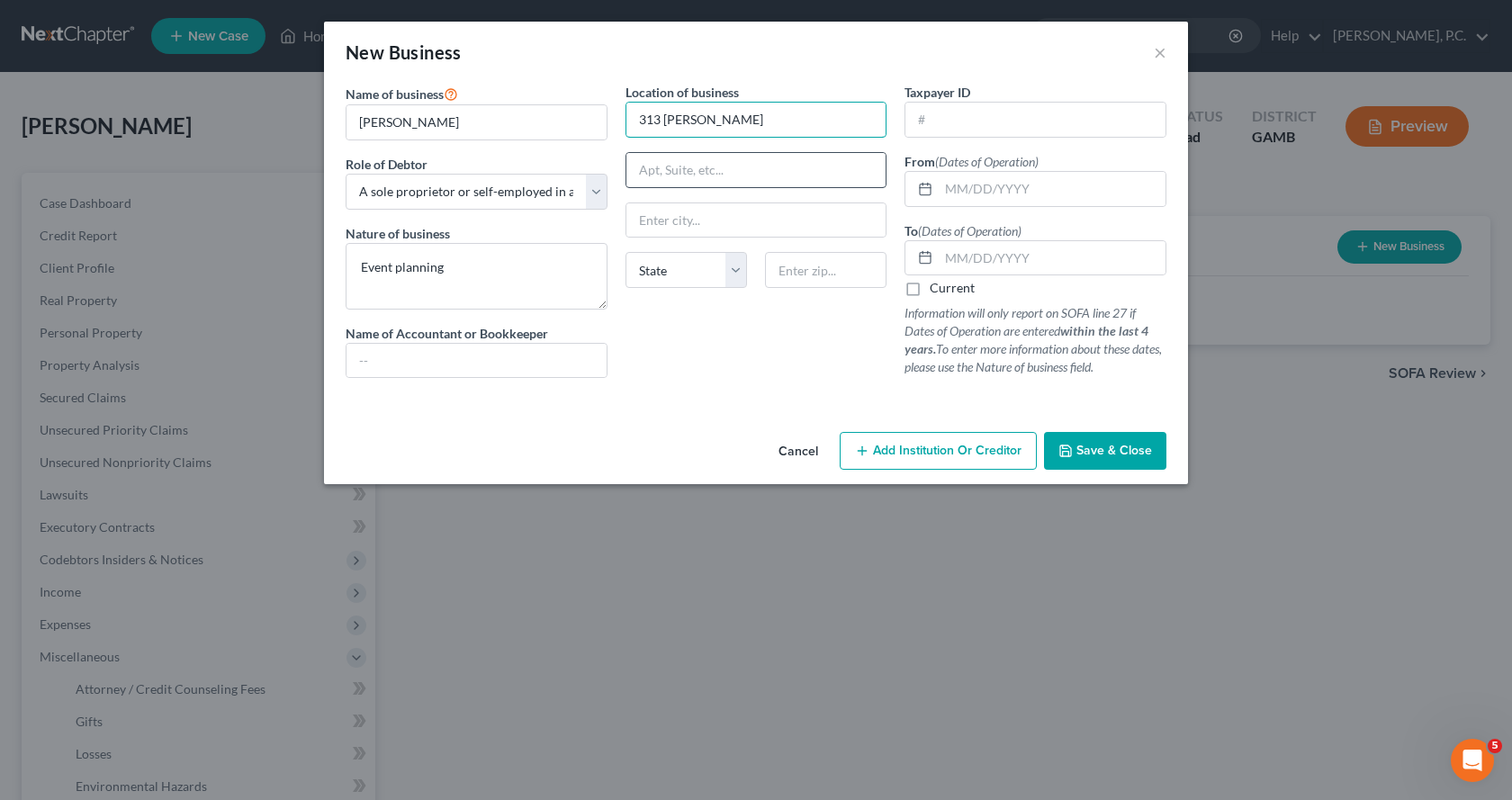
type input "313 Blake Terrace"
drag, startPoint x: 719, startPoint y: 228, endPoint x: 739, endPoint y: 215, distance: 23.9
click at [721, 225] on input "text" at bounding box center [756, 220] width 260 height 34
type input "Warner Robins"
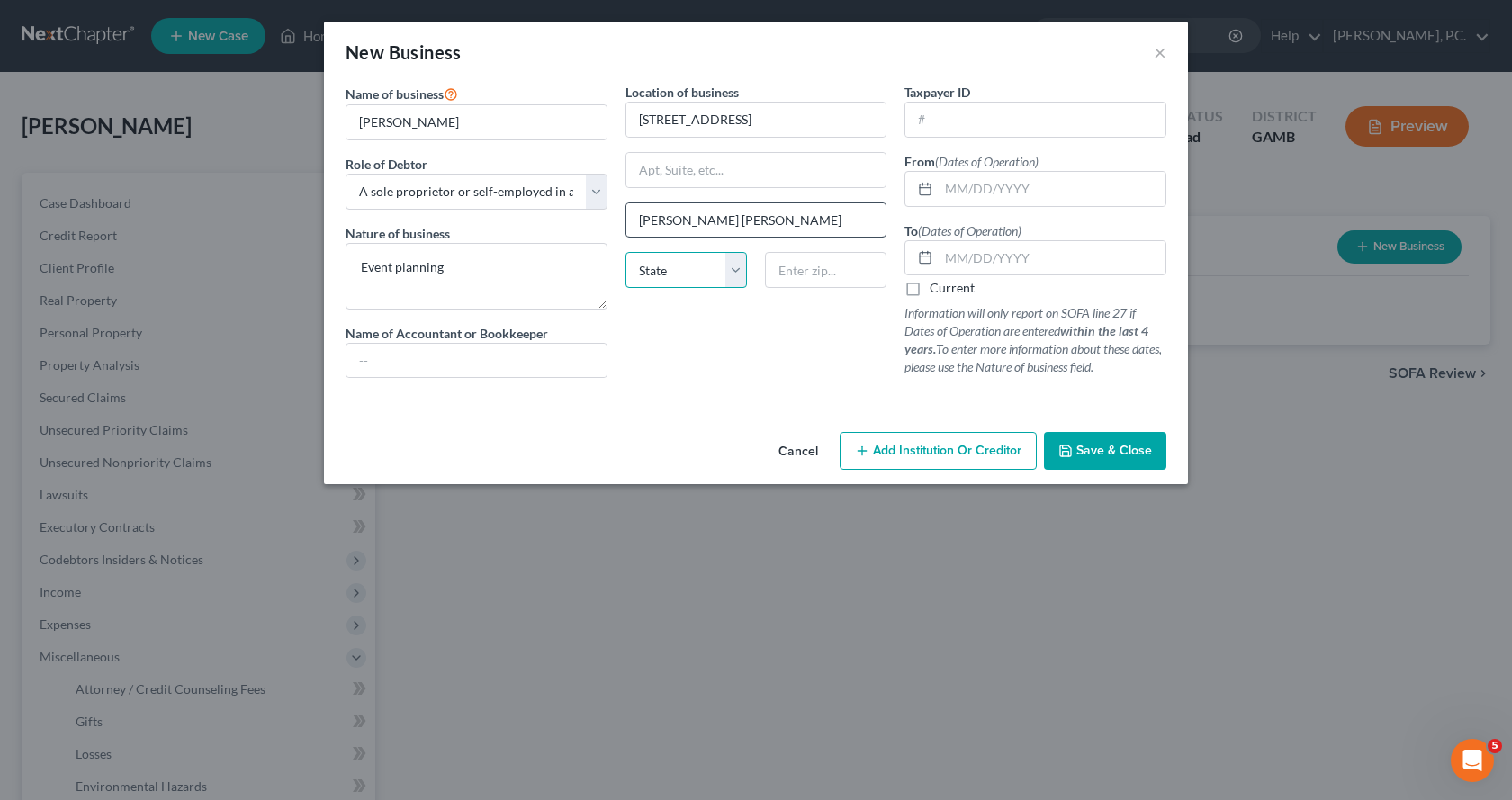
select select "10"
type input "31088"
type input "01/01/2024"
type input "06/01/2025"
click at [1105, 452] on span "Save & Close" at bounding box center [1114, 450] width 75 height 15
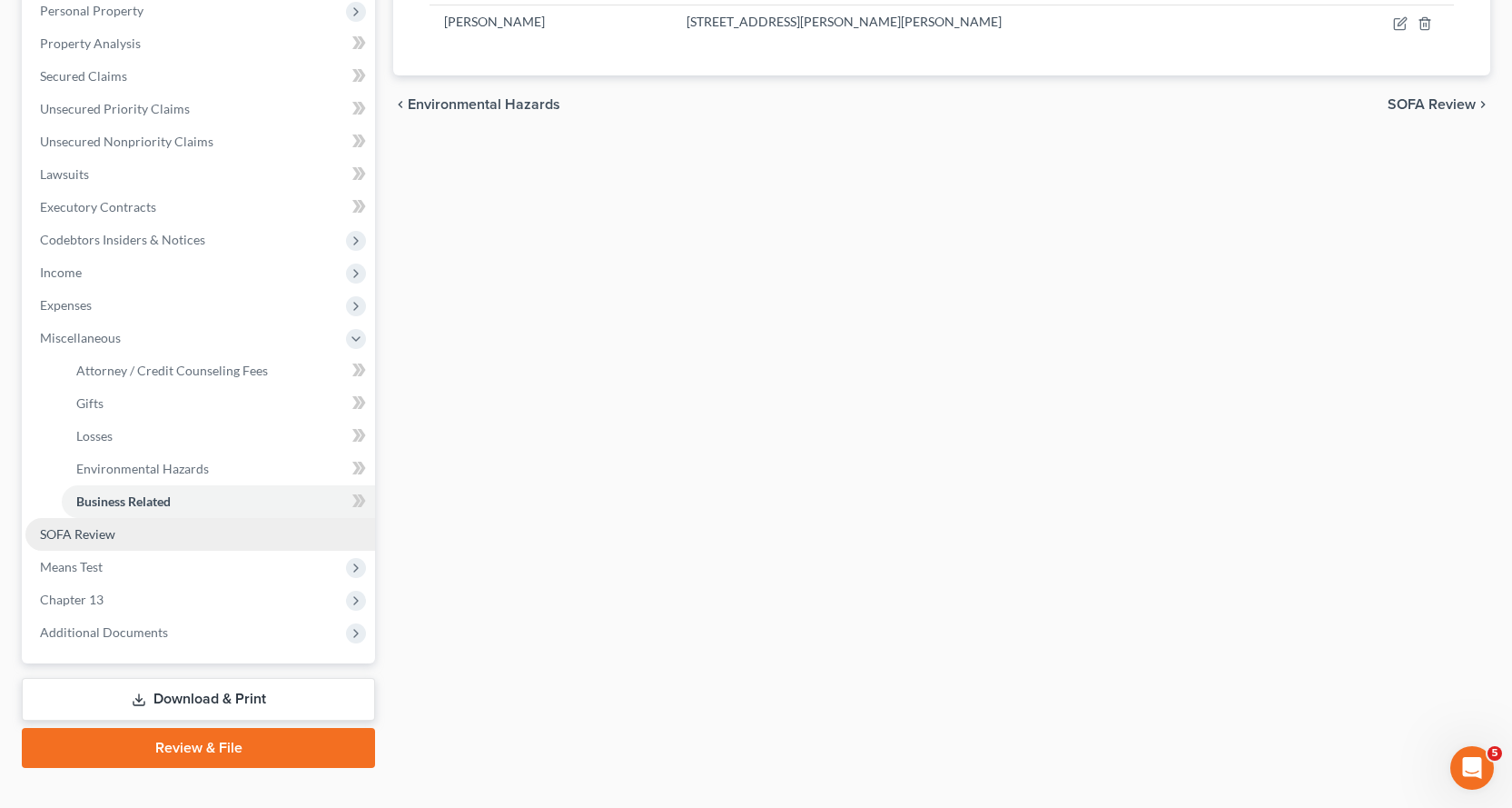
scroll to position [355, 0]
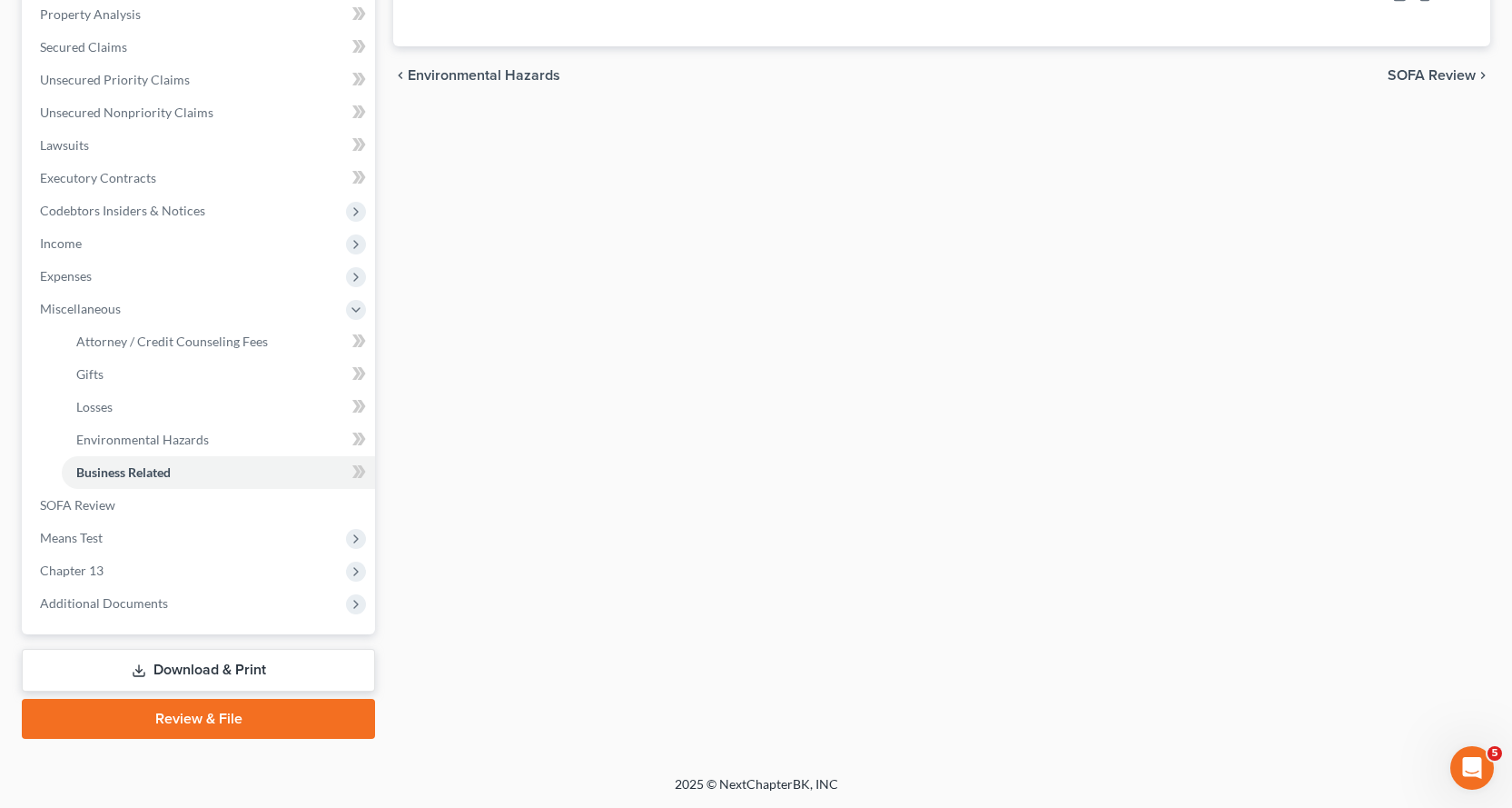
click at [213, 666] on link "Download & Print" at bounding box center [199, 670] width 354 height 43
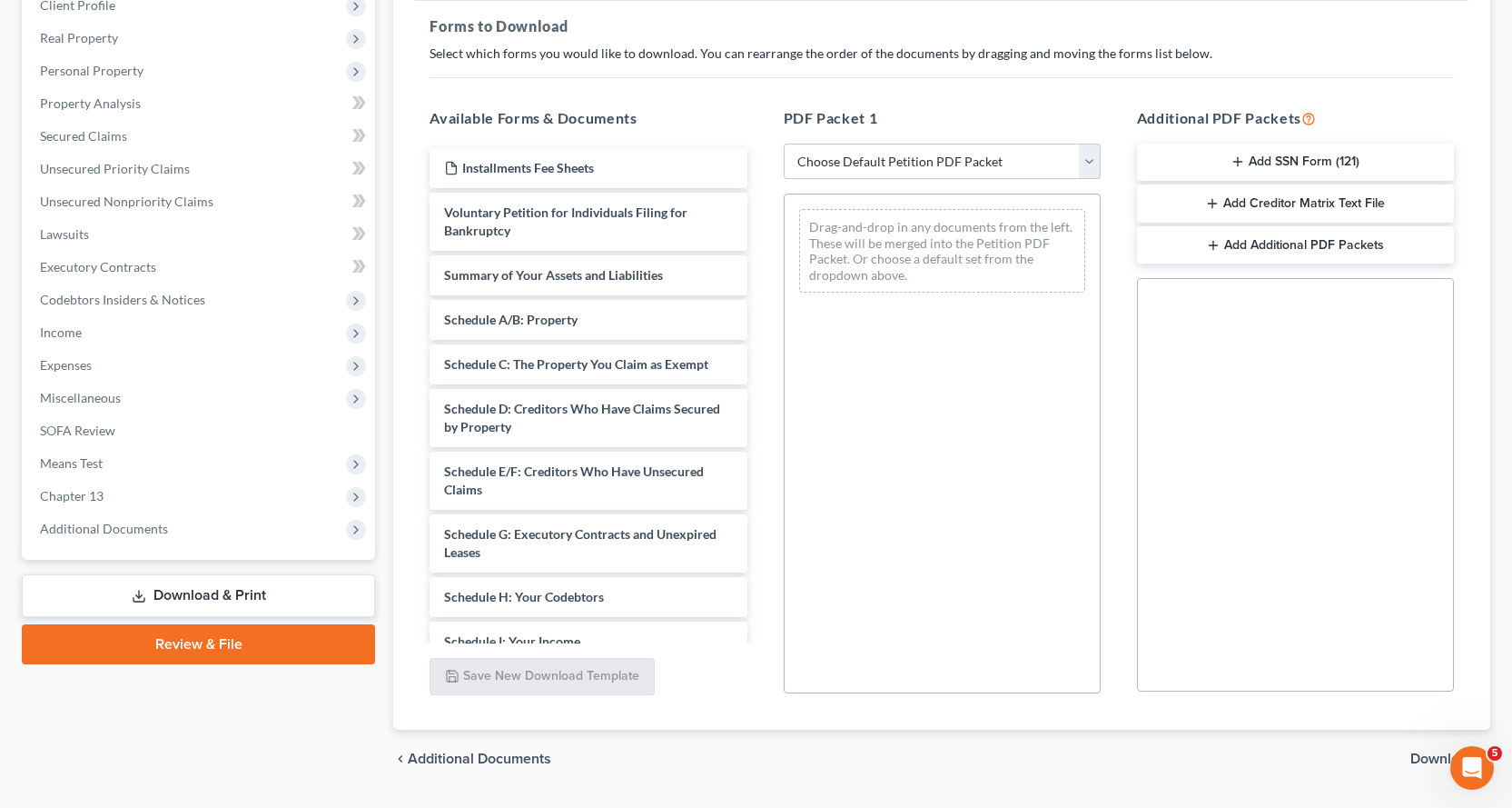
scroll to position [273, 0]
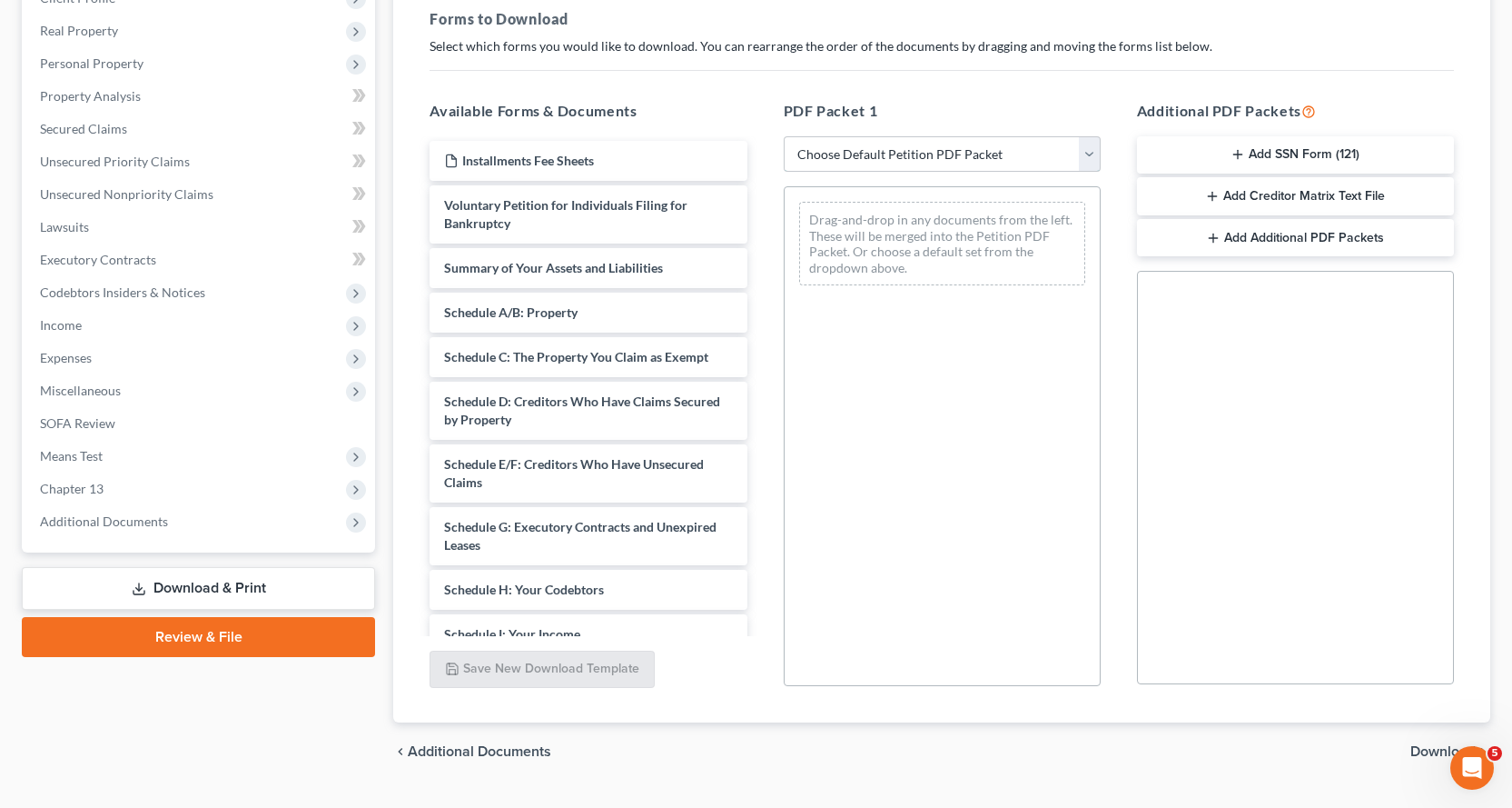
click at [1085, 150] on select "Choose Default Petition PDF Packet Complete Bankruptcy Petition (all forms and …" at bounding box center [942, 155] width 317 height 37
select select "2"
click at [784, 136] on select "Choose Default Petition PDF Packet Complete Bankruptcy Petition (all forms and …" at bounding box center [942, 155] width 317 height 37
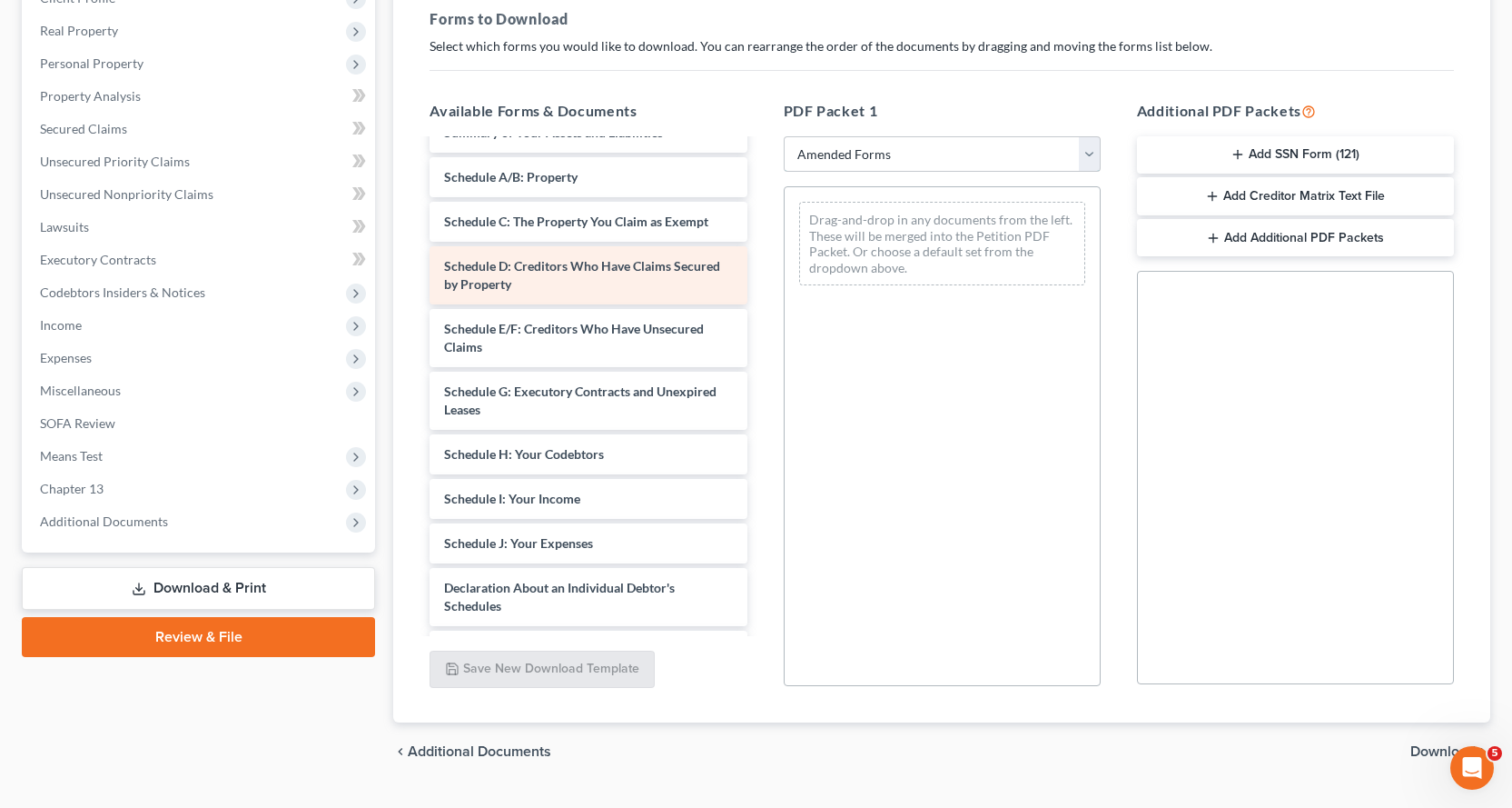
scroll to position [181, 0]
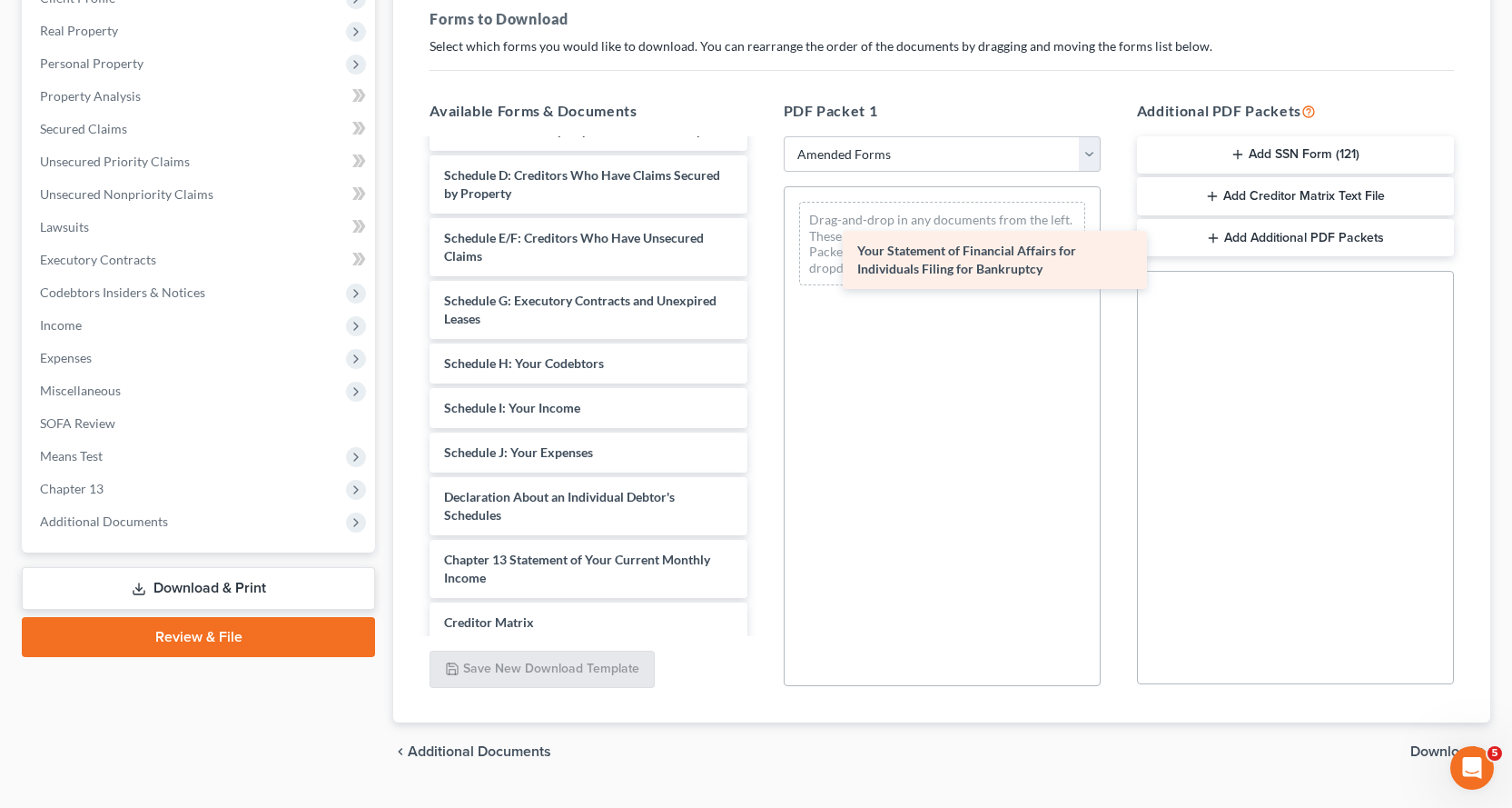
drag, startPoint x: 499, startPoint y: 568, endPoint x: 888, endPoint y: 246, distance: 505.0
click at [761, 246] on div "Your Statement of Financial Affairs for Individuals Filing for Bankruptcy Volun…" at bounding box center [588, 376] width 346 height 835
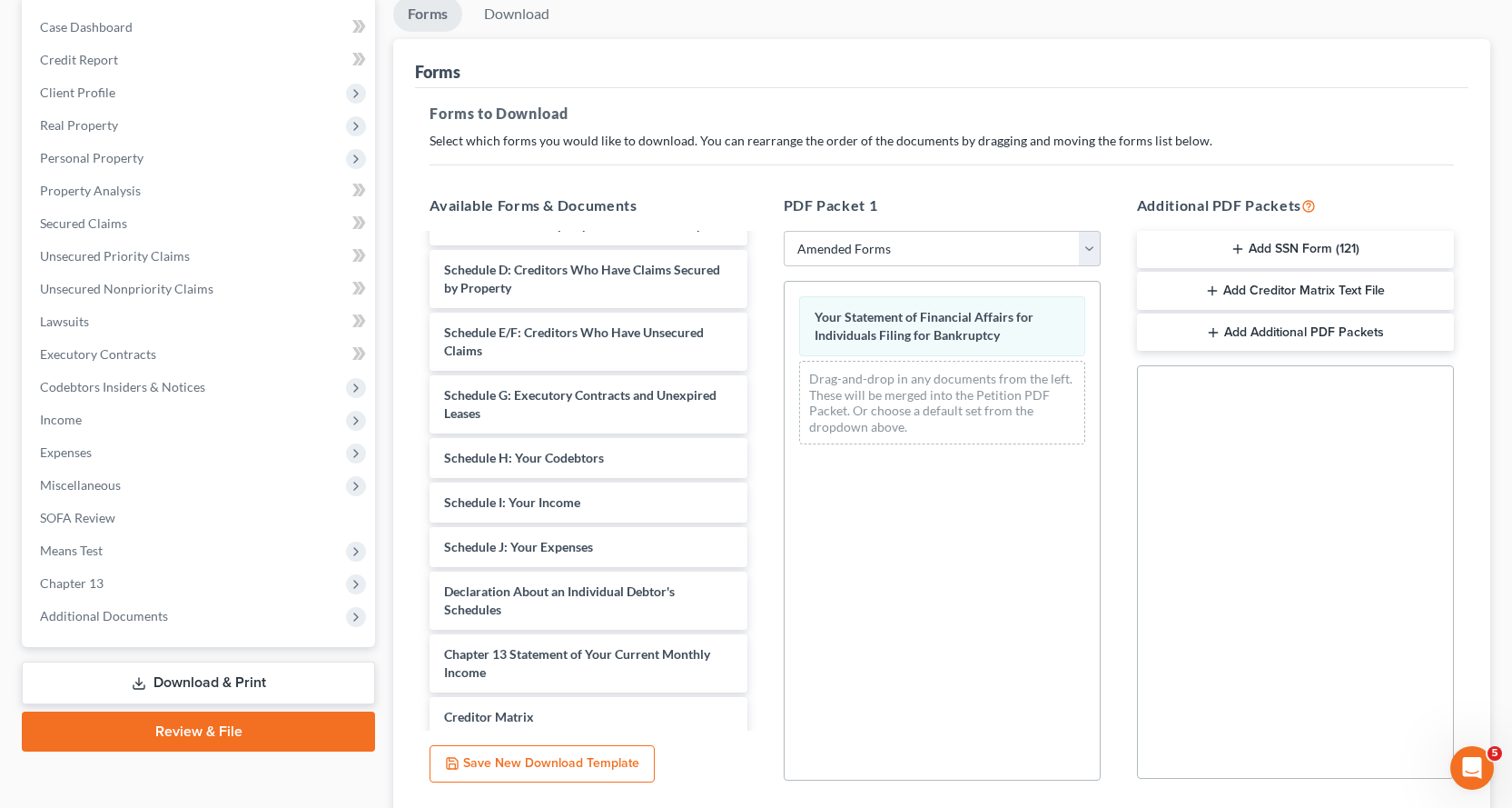
scroll to position [0, 0]
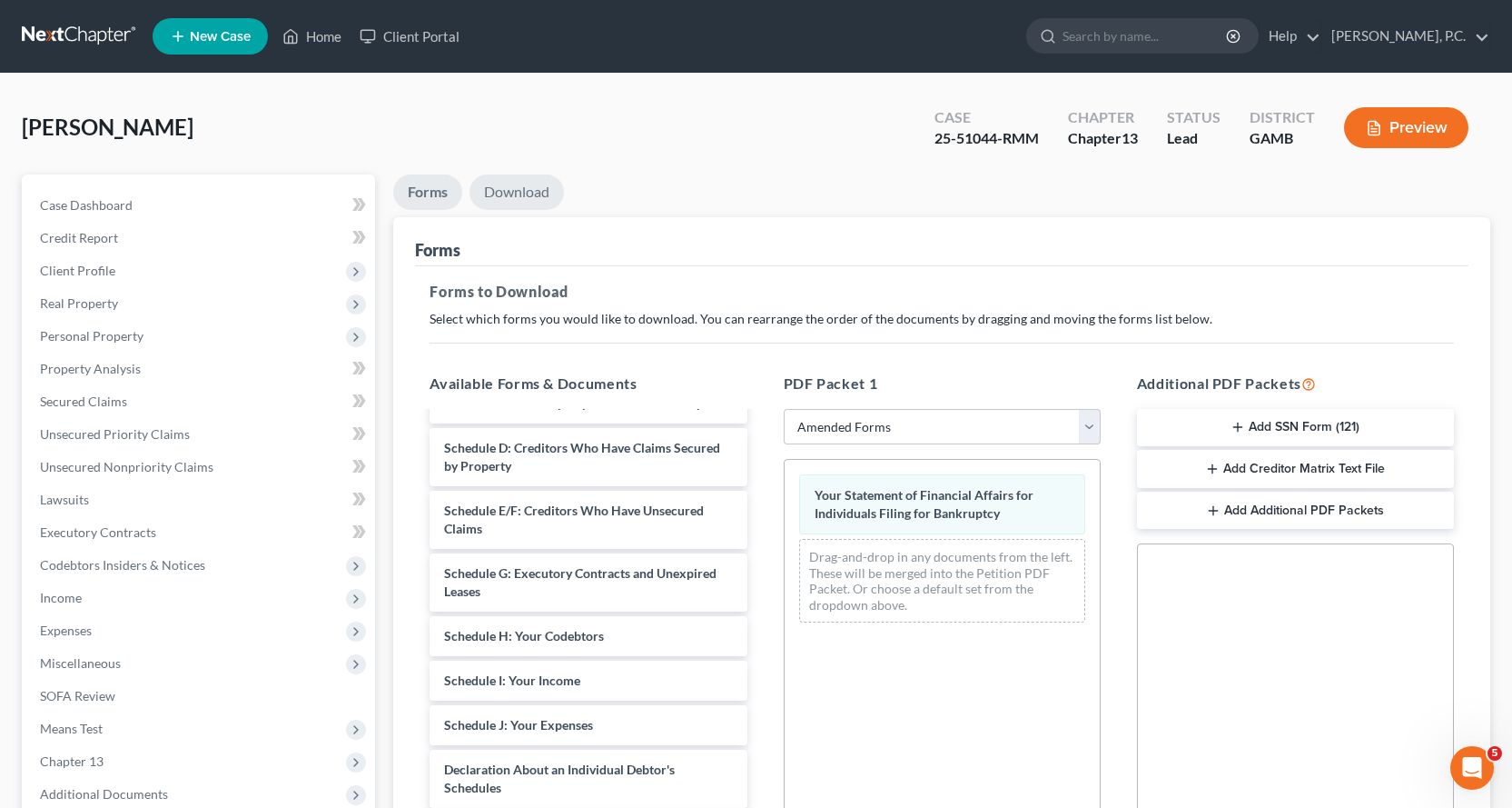
click at [524, 191] on link "Download" at bounding box center [517, 191] width 94 height 36
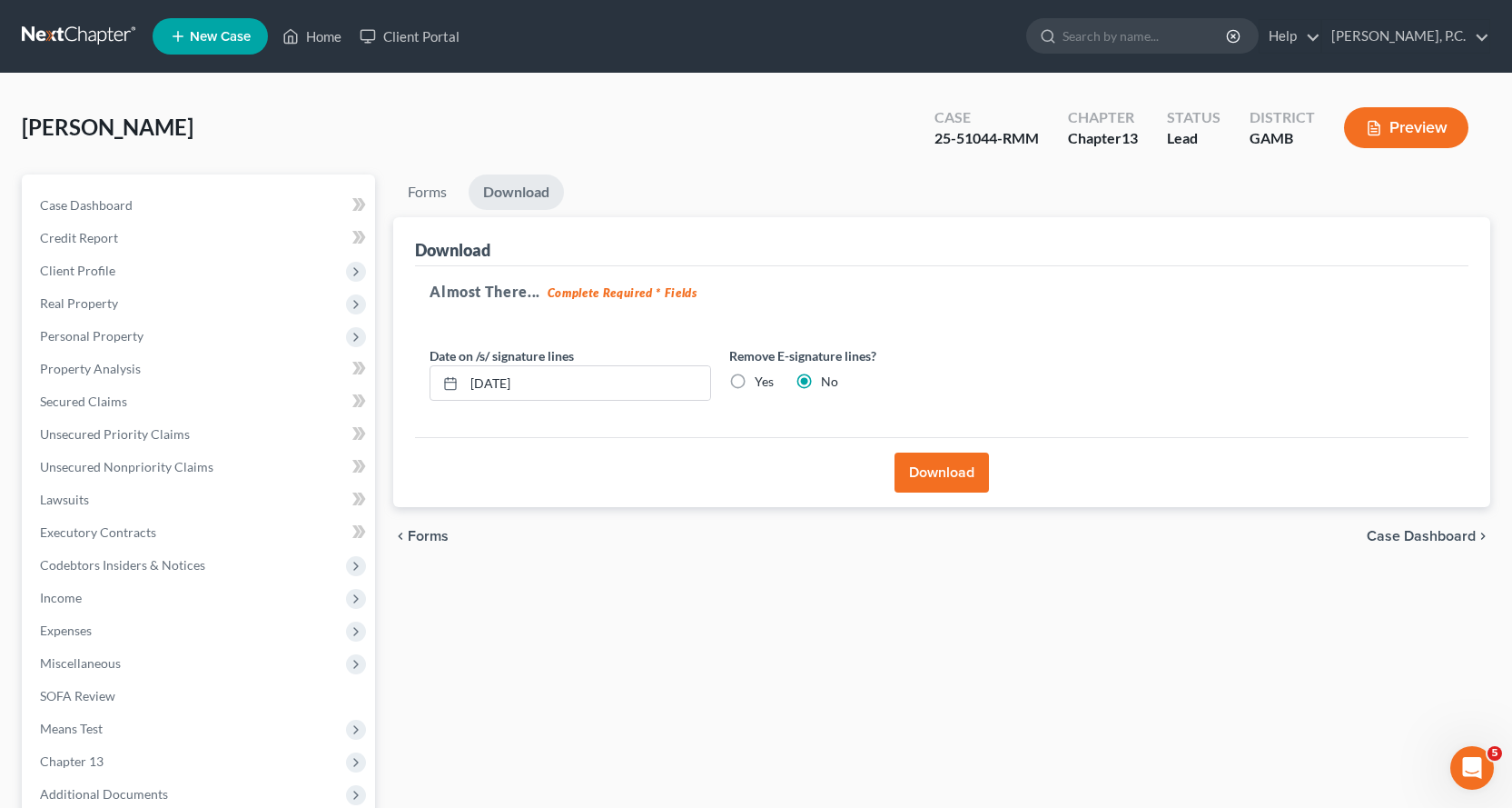
click at [941, 472] on button "Download" at bounding box center [941, 473] width 94 height 40
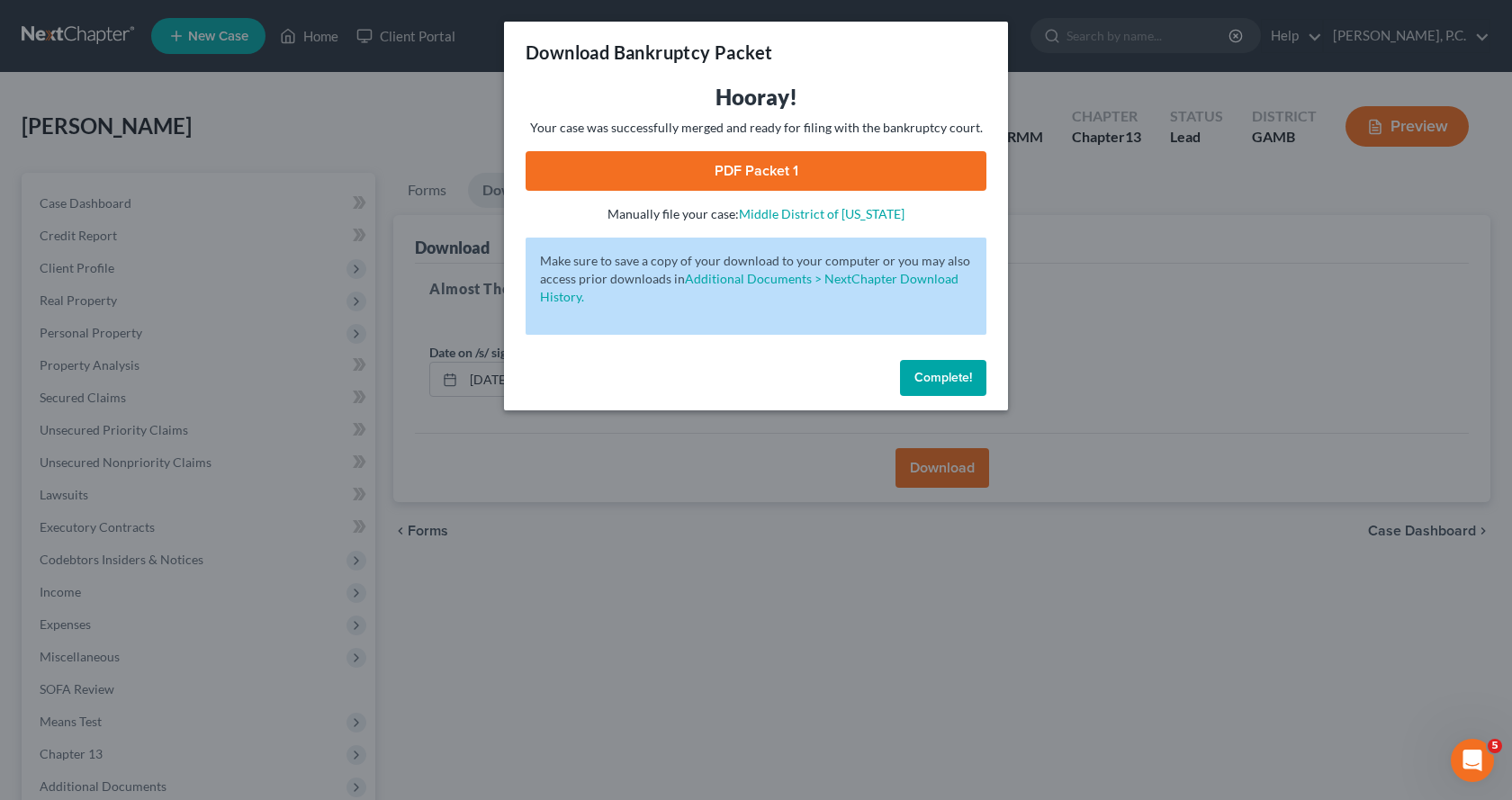
click at [732, 168] on link "PDF Packet 1" at bounding box center [756, 171] width 461 height 40
click at [949, 370] on span "Complete!" at bounding box center [943, 377] width 57 height 15
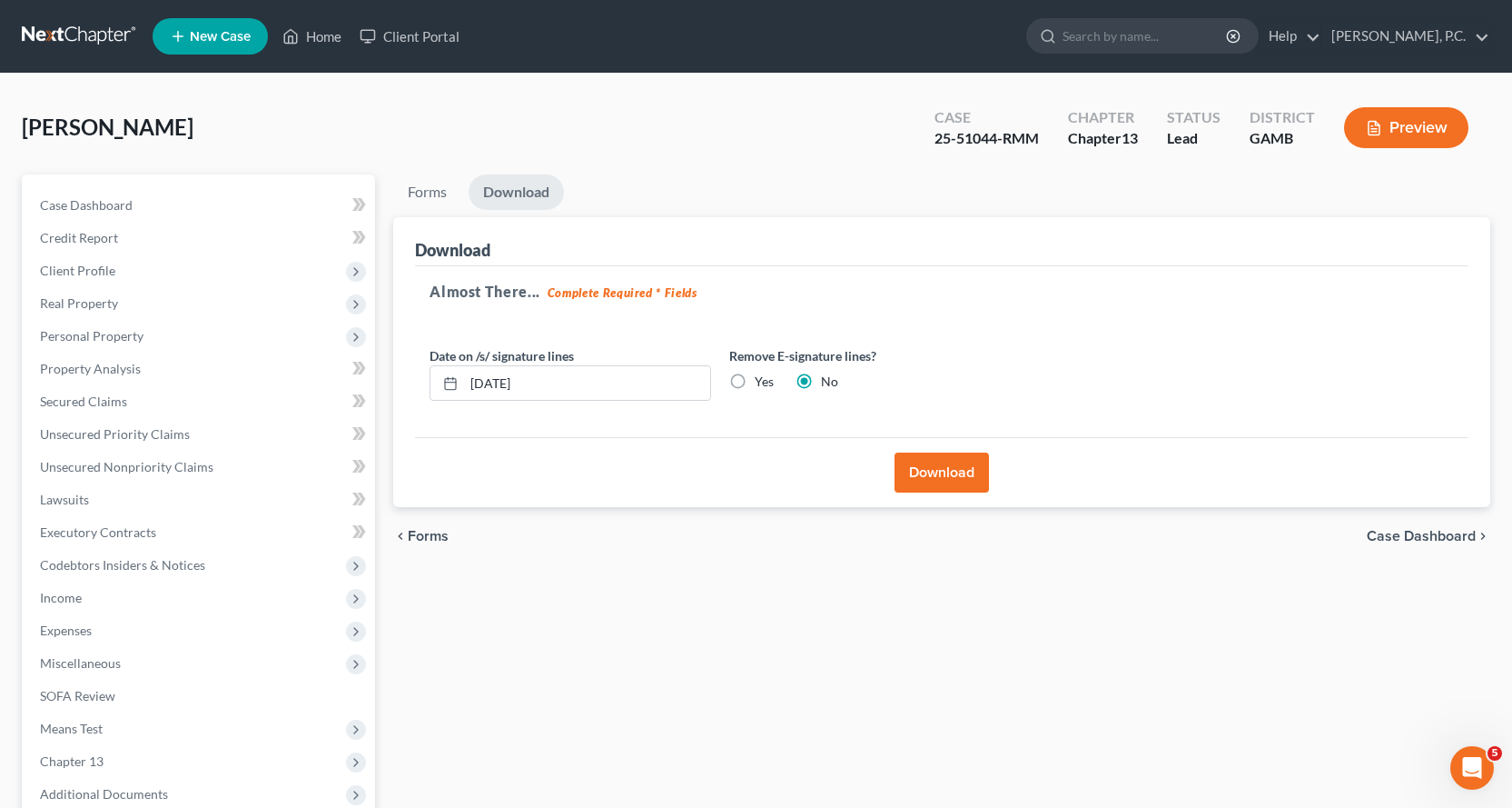
scroll to position [181, 0]
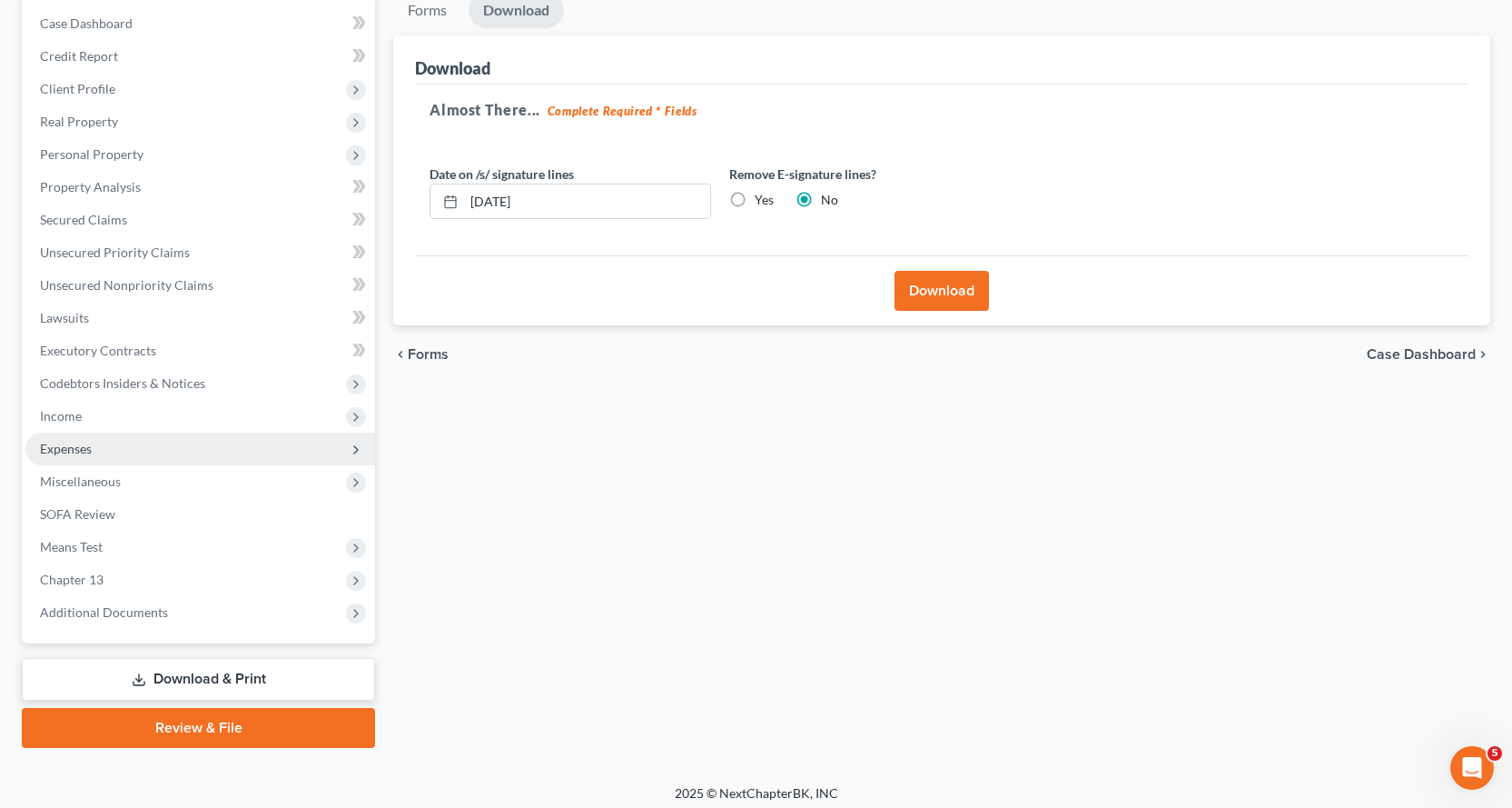
click at [75, 445] on span "Expenses" at bounding box center [66, 448] width 52 height 16
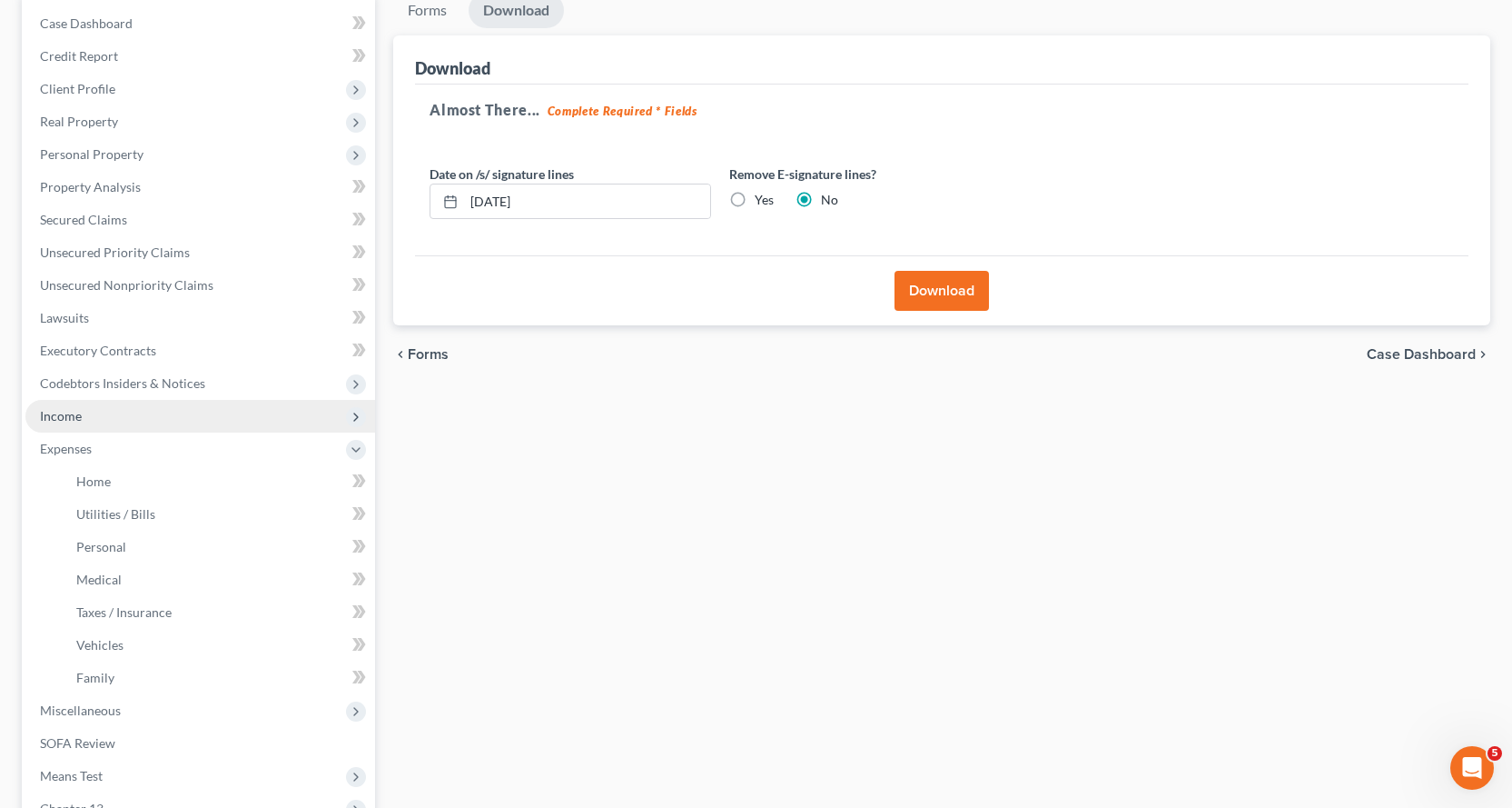
click at [61, 409] on span "Income" at bounding box center [61, 415] width 42 height 16
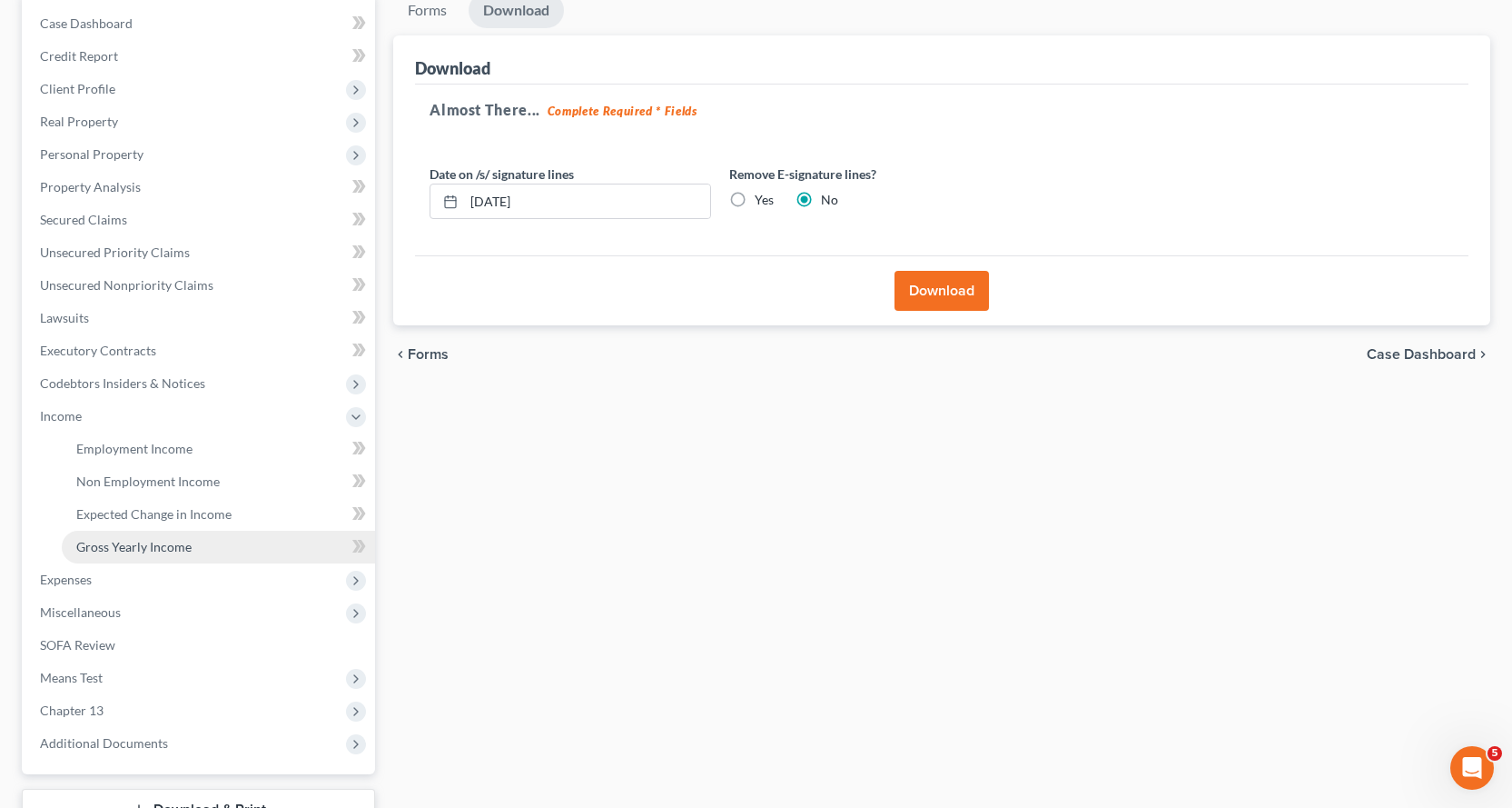
click at [159, 543] on span "Gross Yearly Income" at bounding box center [134, 546] width 115 height 16
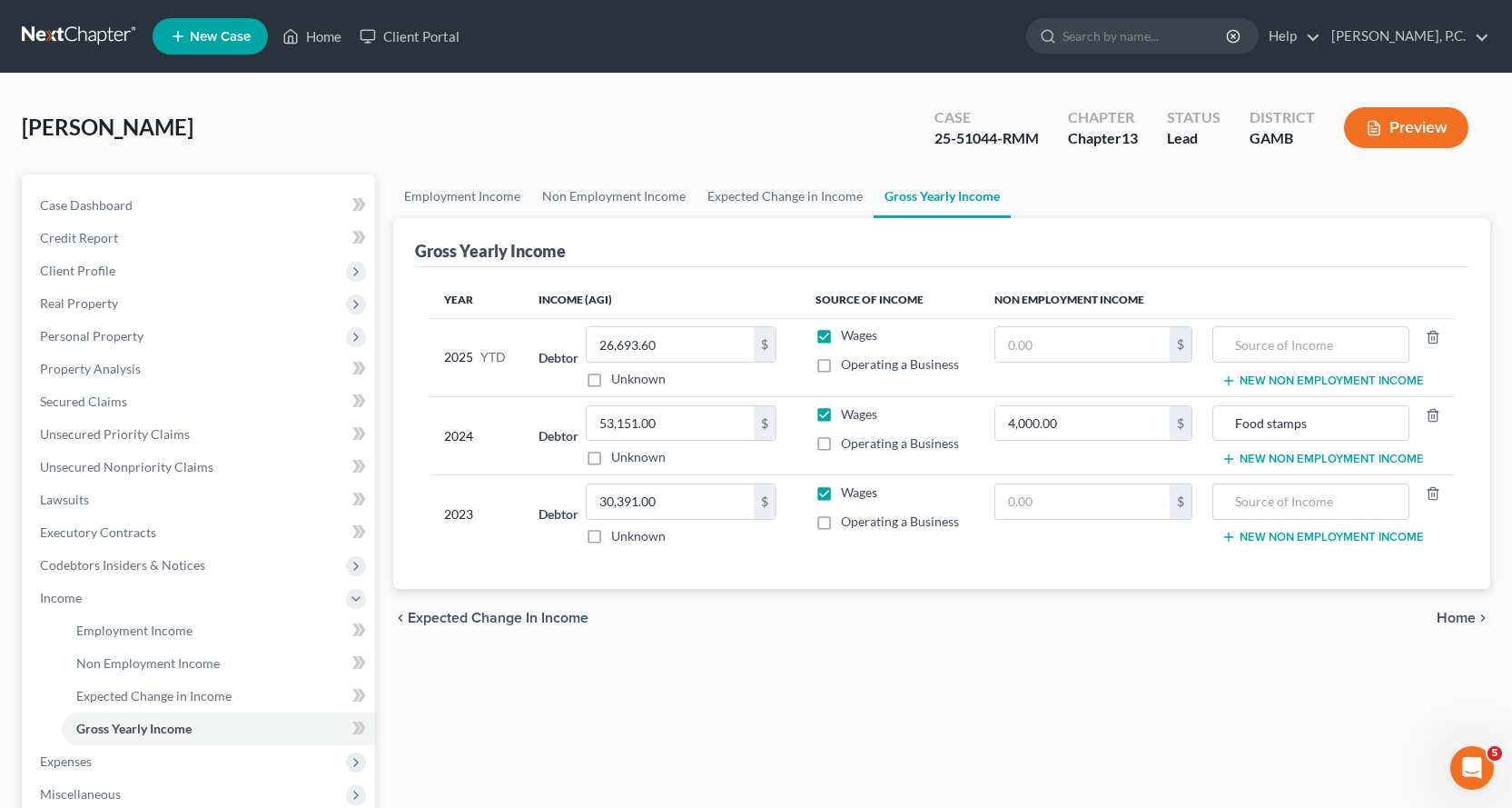
click at [841, 365] on label "Operating a Business" at bounding box center [899, 365] width 118 height 18
click at [848, 365] on input "Operating a Business" at bounding box center [854, 361] width 12 height 12
checkbox input "true"
click at [841, 441] on label "Operating a Business" at bounding box center [899, 443] width 118 height 18
click at [848, 441] on input "Operating a Business" at bounding box center [854, 440] width 12 height 12
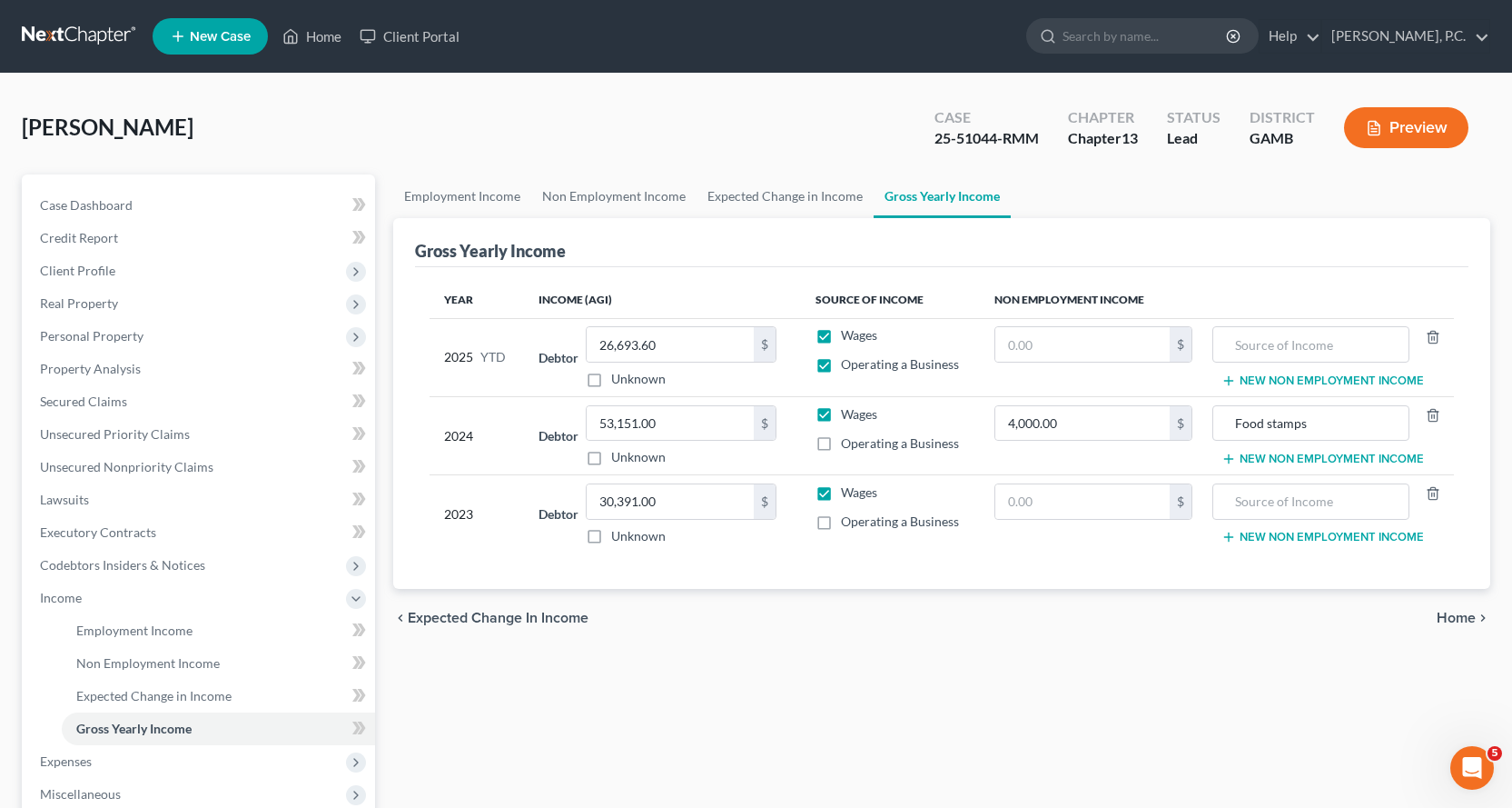
checkbox input "true"
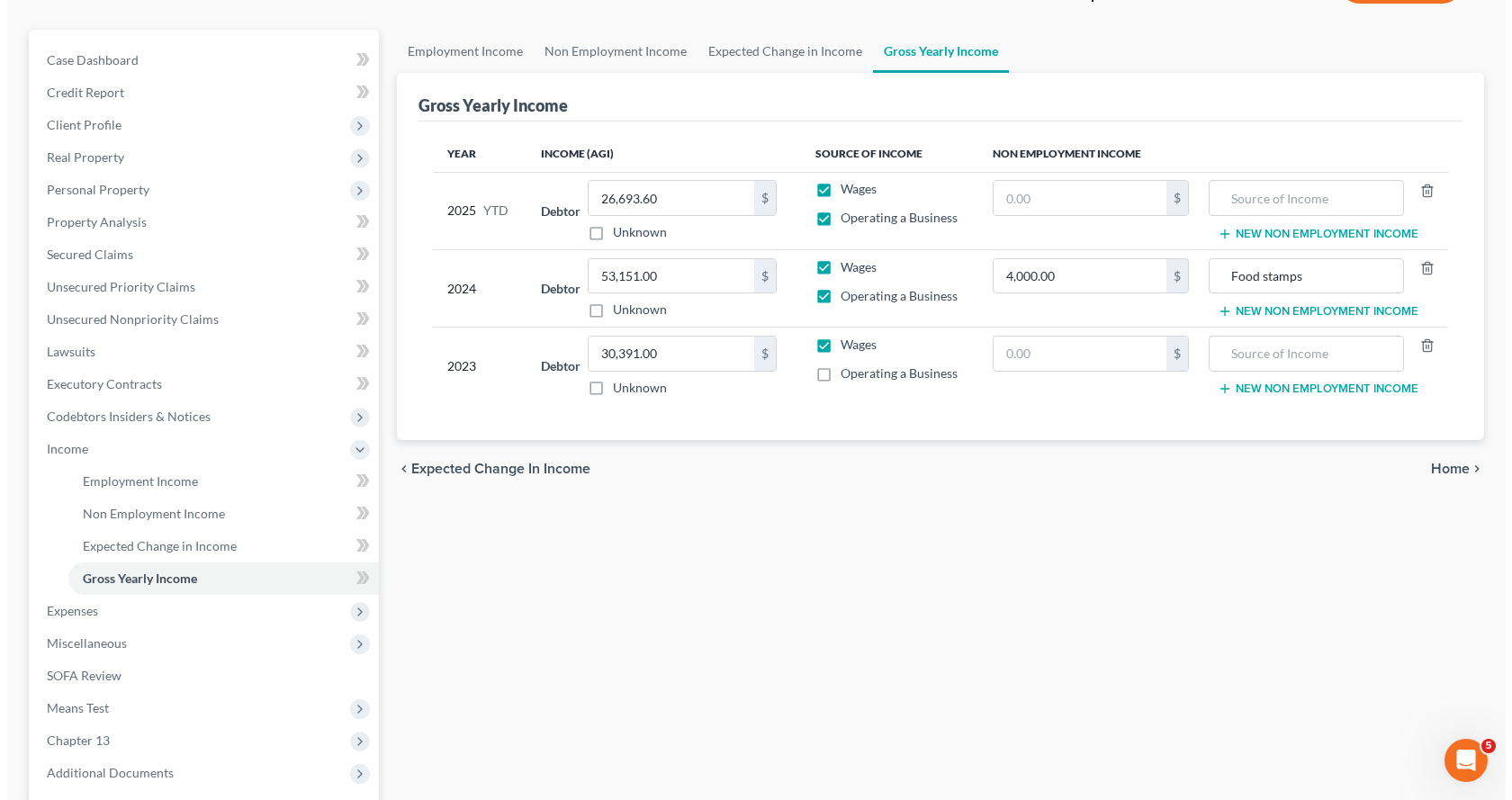
scroll to position [318, 0]
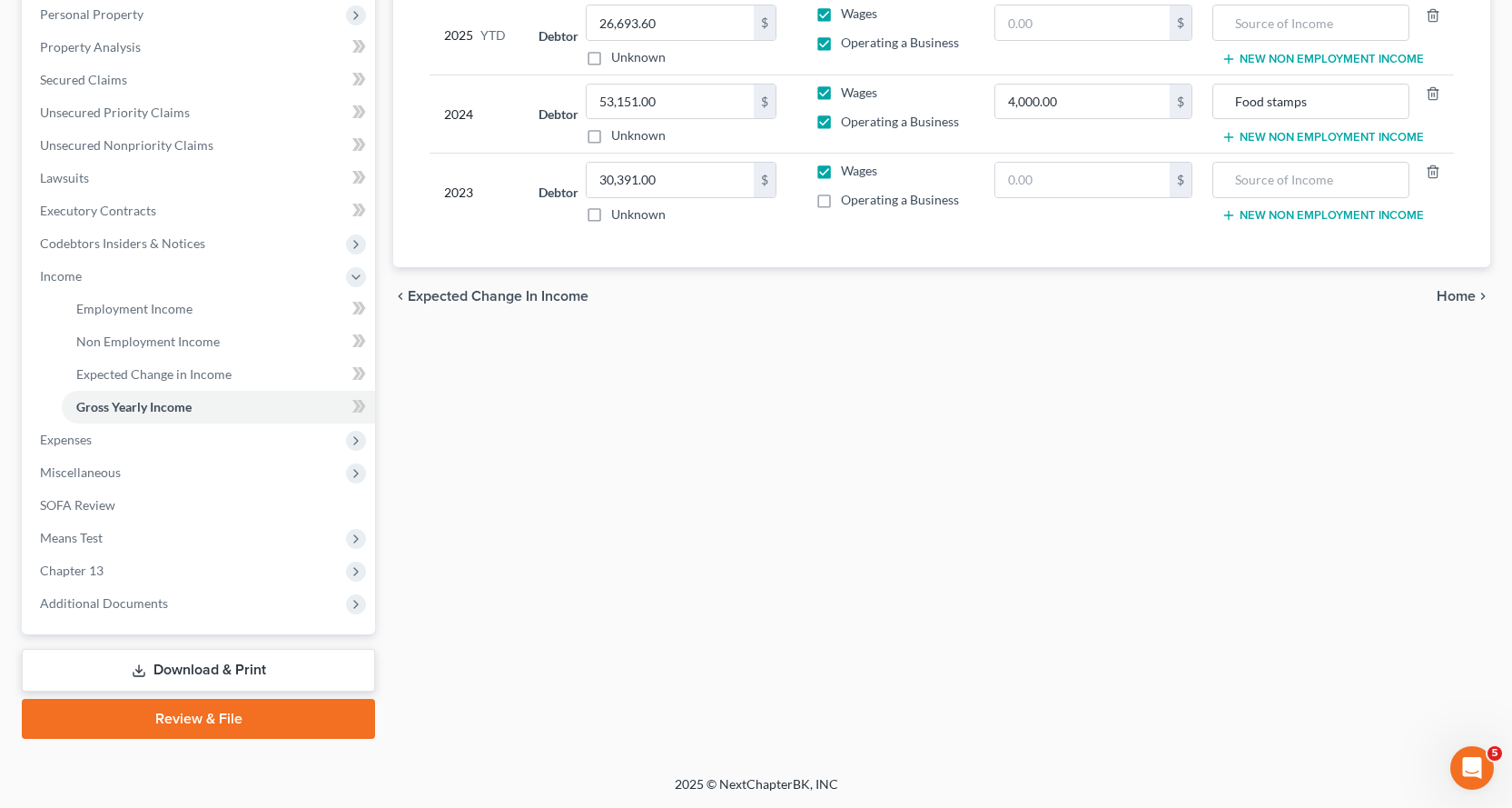
click at [202, 665] on link "Download & Print" at bounding box center [199, 670] width 354 height 43
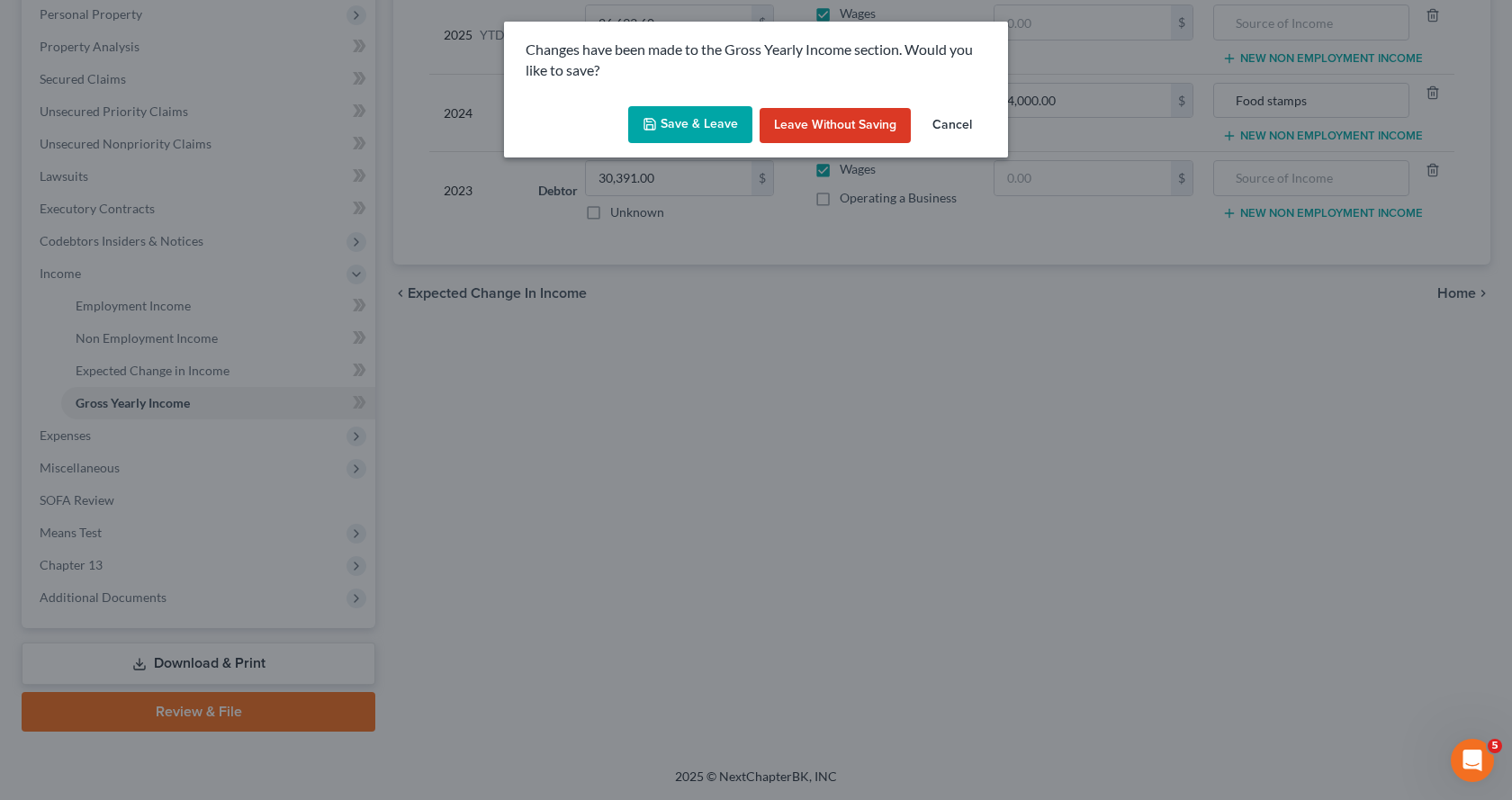
click at [712, 127] on button "Save & Leave" at bounding box center [690, 125] width 124 height 38
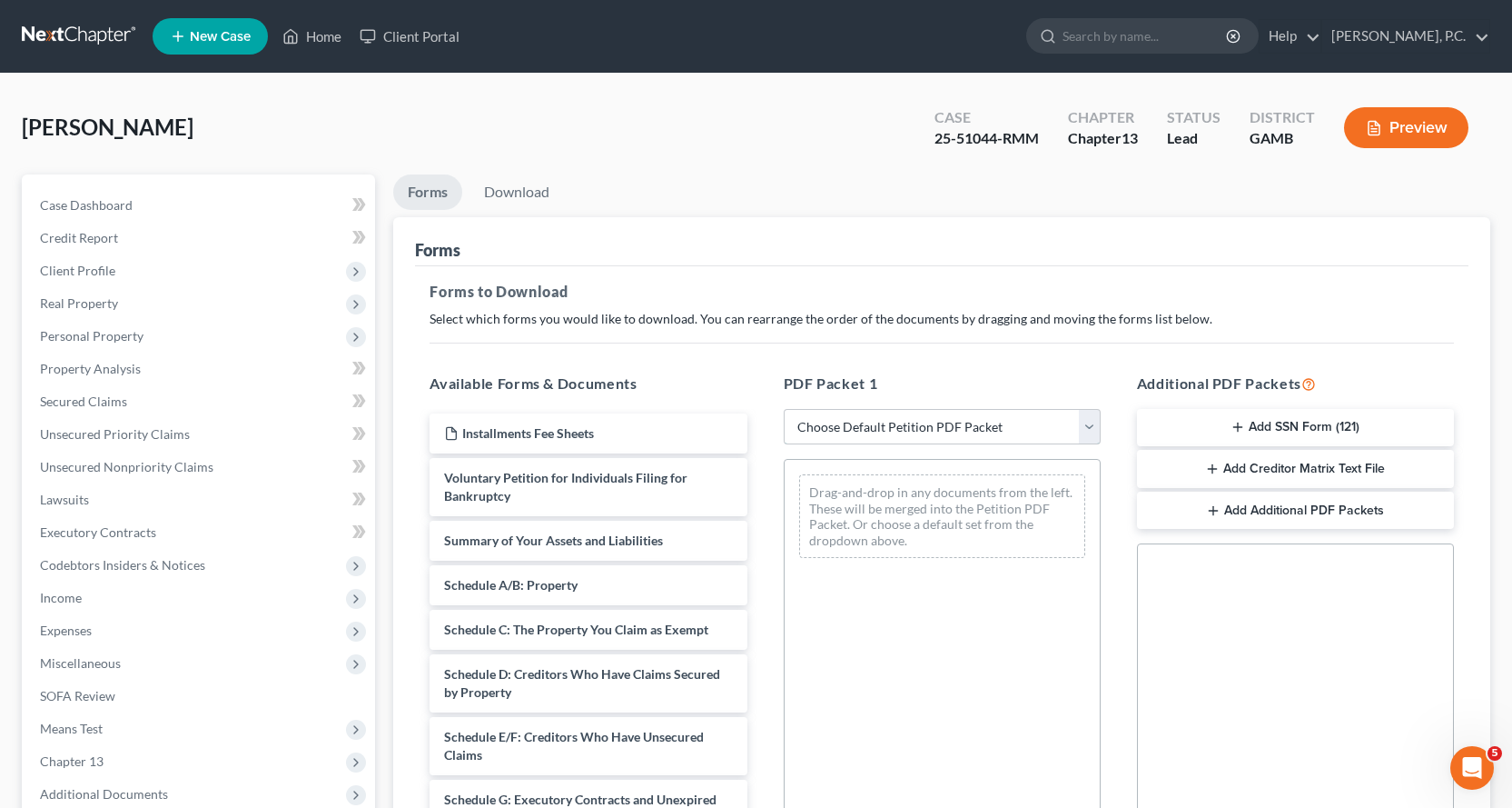
click at [1082, 418] on select "Choose Default Petition PDF Packet Complete Bankruptcy Petition (all forms and …" at bounding box center [942, 427] width 317 height 37
select select "2"
click at [784, 409] on select "Choose Default Petition PDF Packet Complete Bankruptcy Petition (all forms and …" at bounding box center [942, 427] width 317 height 37
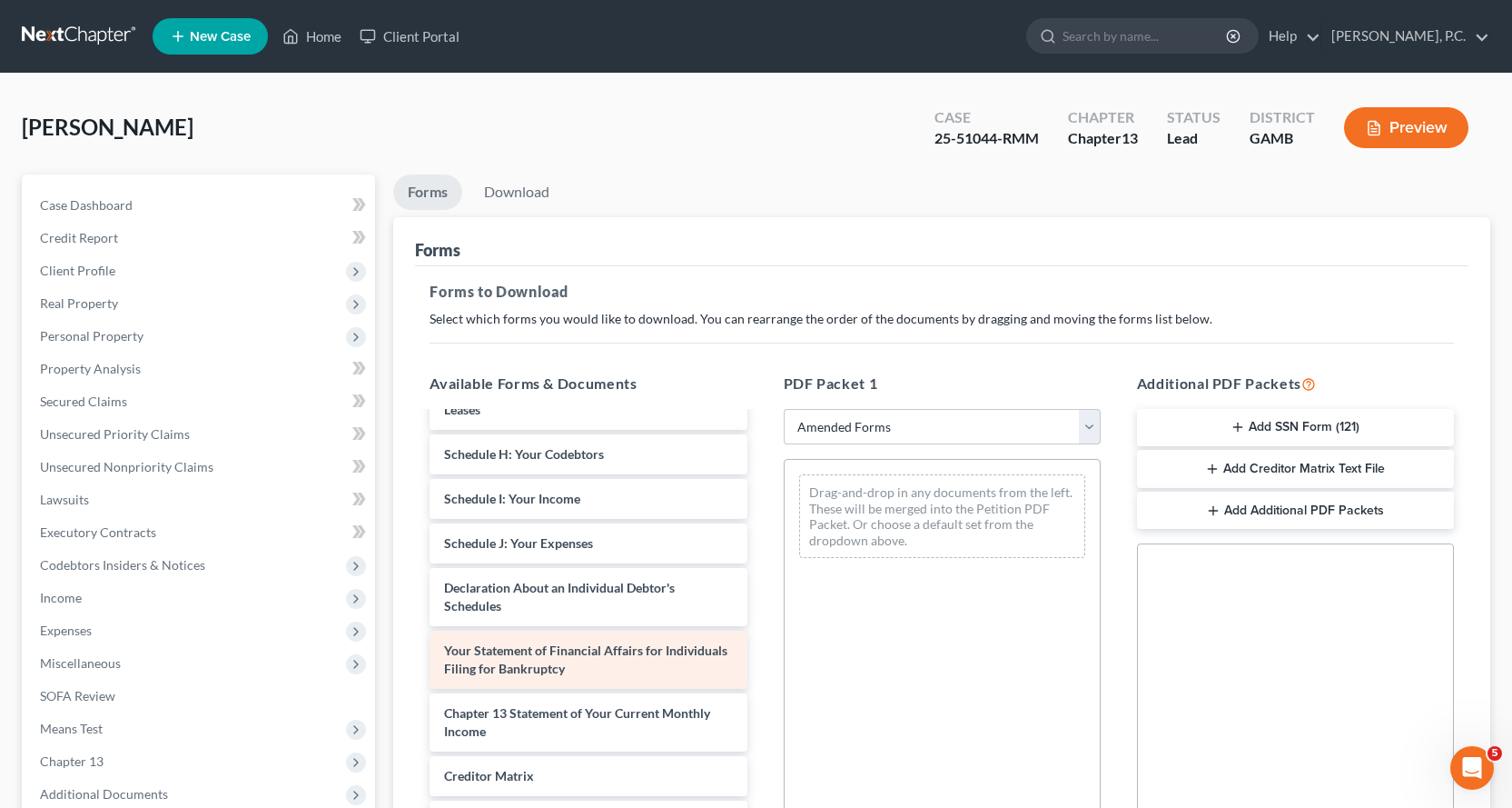
scroll to position [344, 0]
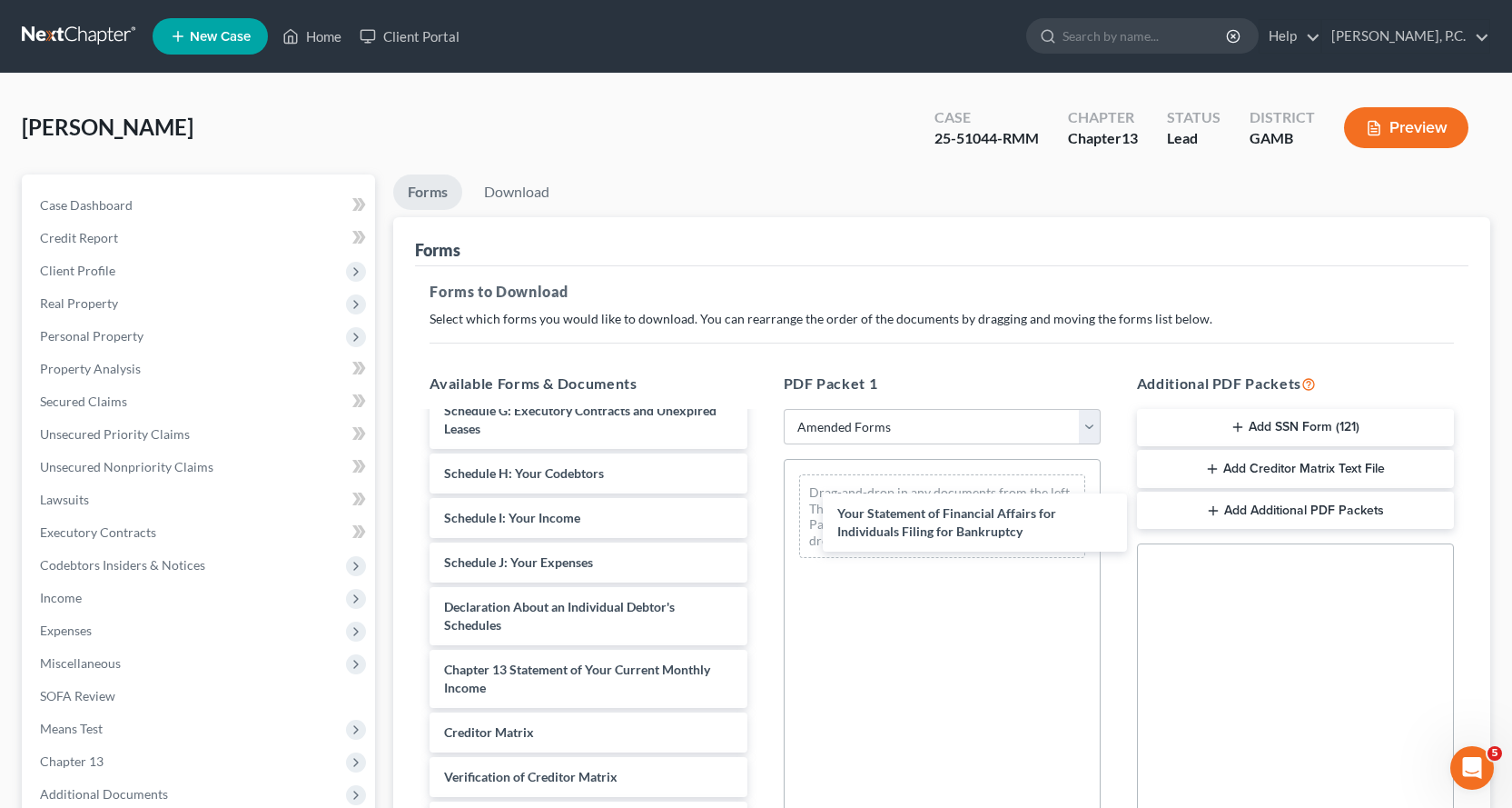
drag, startPoint x: 569, startPoint y: 660, endPoint x: 963, endPoint y: 513, distance: 420.5
click at [761, 515] on div "Your Statement of Financial Affairs for Individuals Filing for Bankruptcy Volun…" at bounding box center [588, 486] width 346 height 835
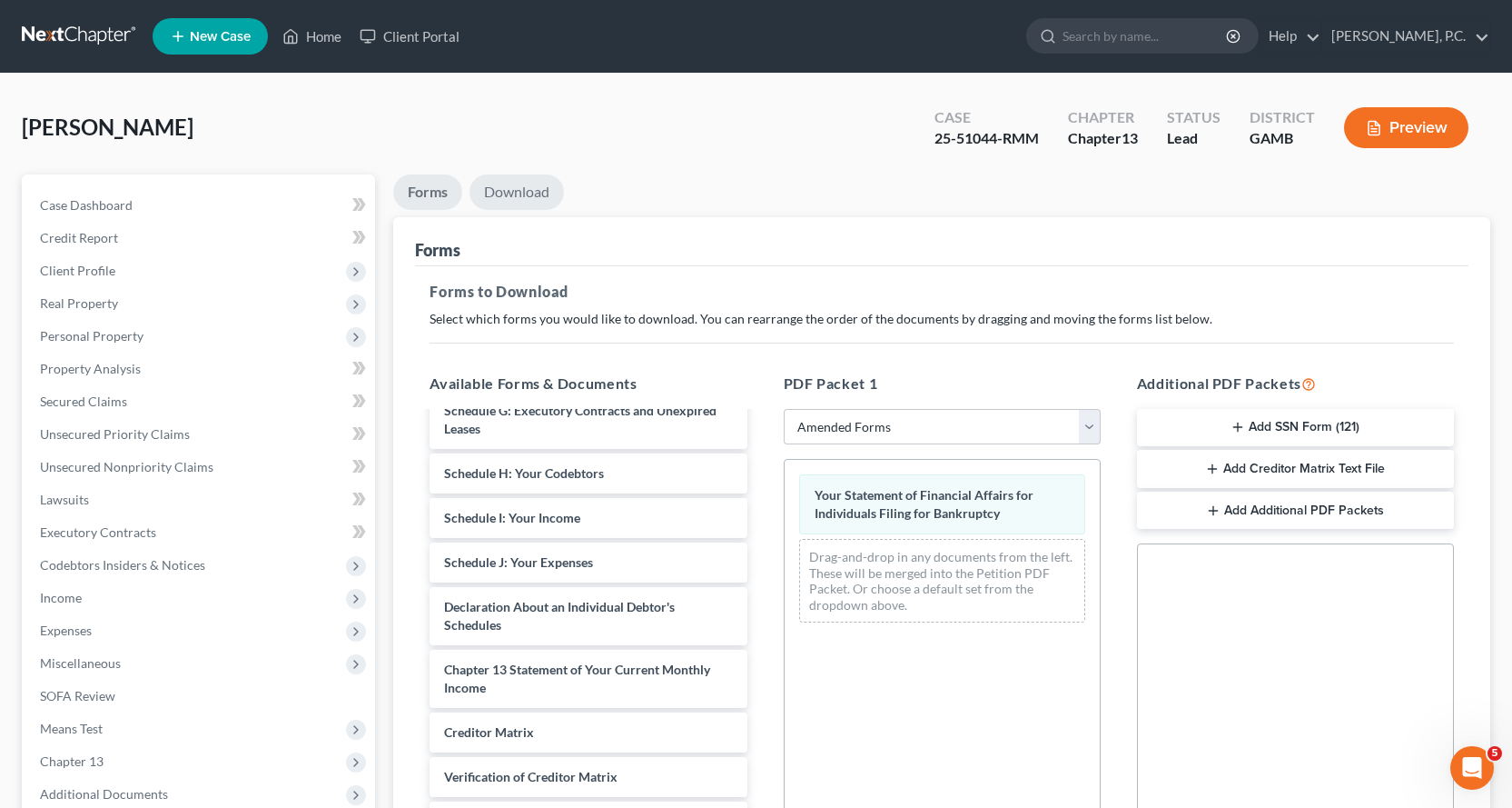
click at [506, 187] on link "Download" at bounding box center [517, 191] width 94 height 36
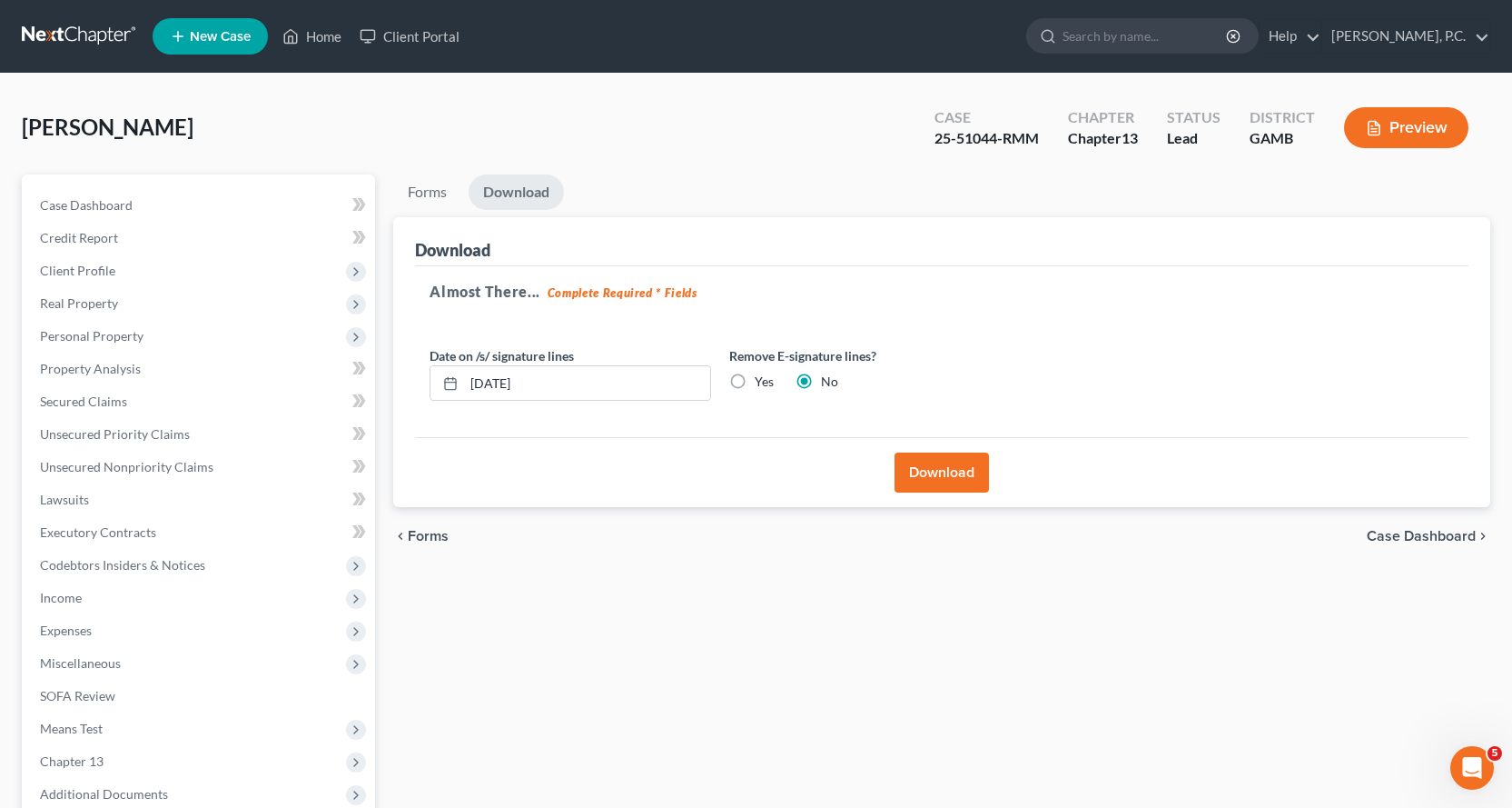
click at [937, 469] on button "Download" at bounding box center [941, 473] width 94 height 40
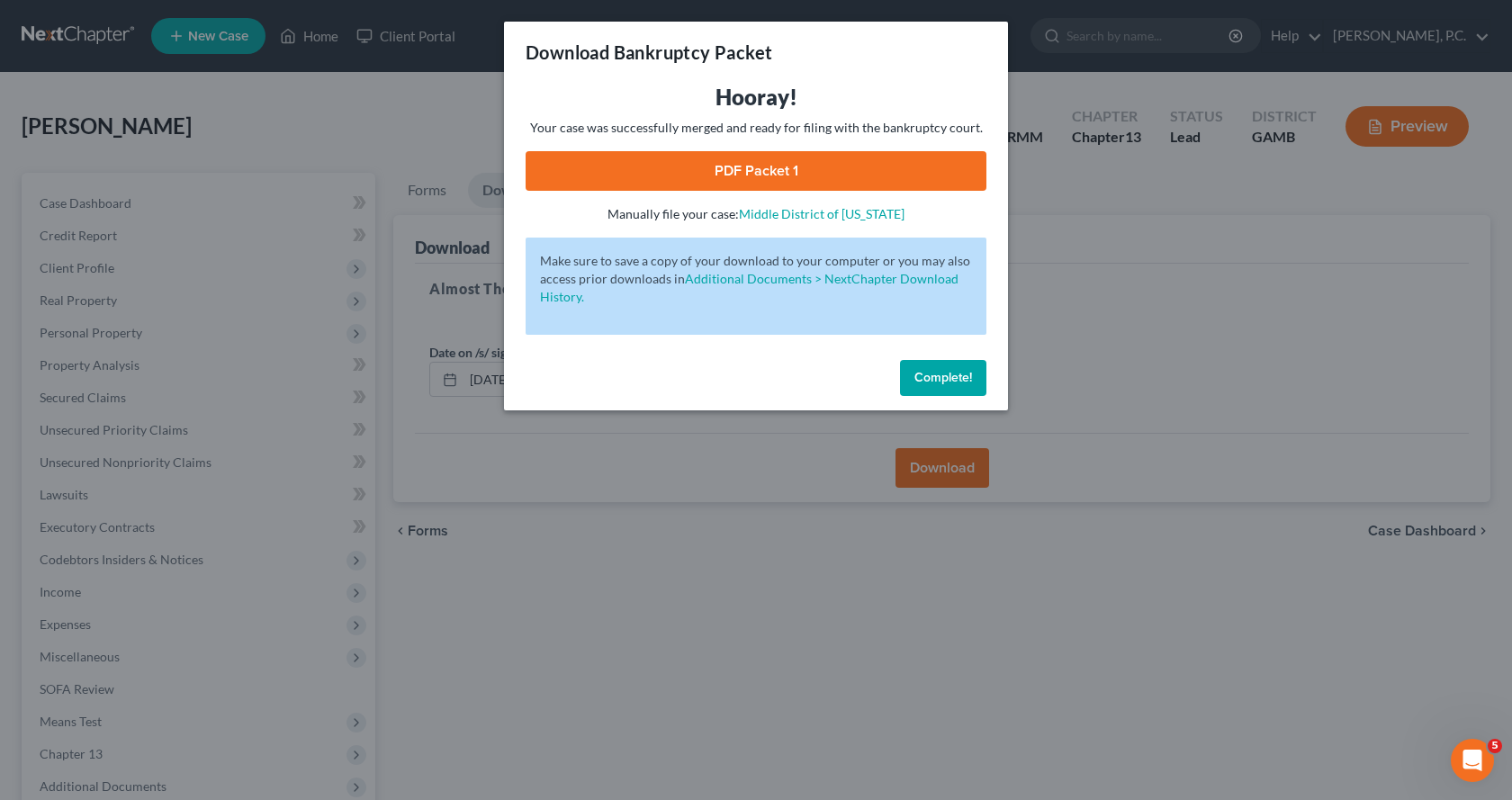
click at [756, 162] on link "PDF Packet 1" at bounding box center [756, 171] width 461 height 40
click at [919, 370] on span "Complete!" at bounding box center [943, 377] width 57 height 15
